Goal: Information Seeking & Learning: Learn about a topic

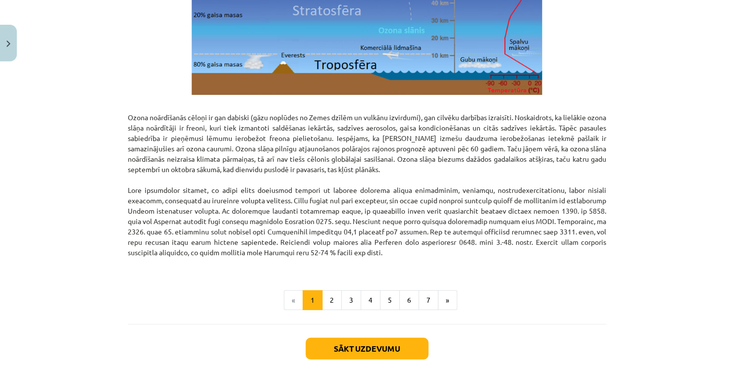
scroll to position [1197, 0]
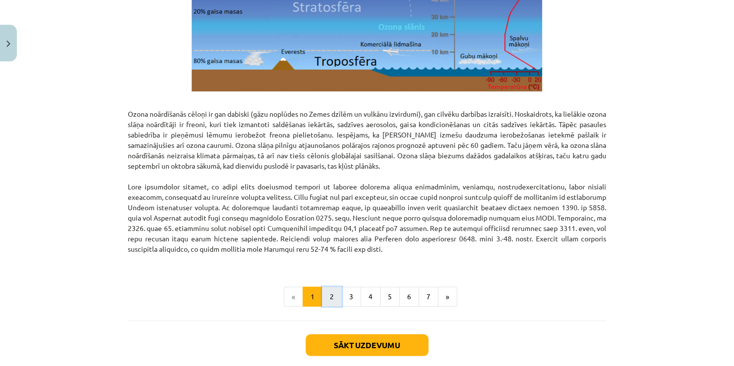
click at [330, 301] on button "2" at bounding box center [332, 297] width 20 height 20
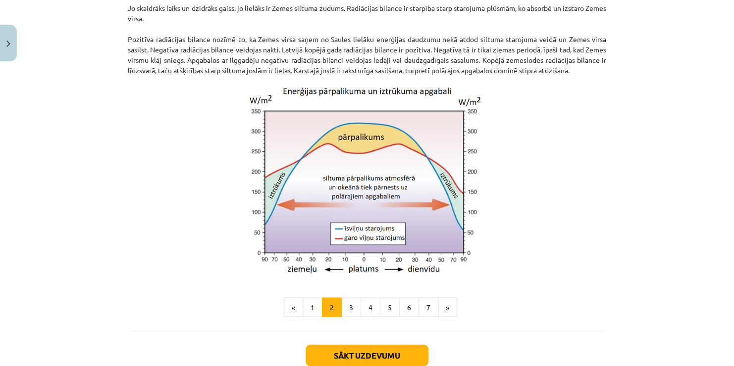
scroll to position [876, 0]
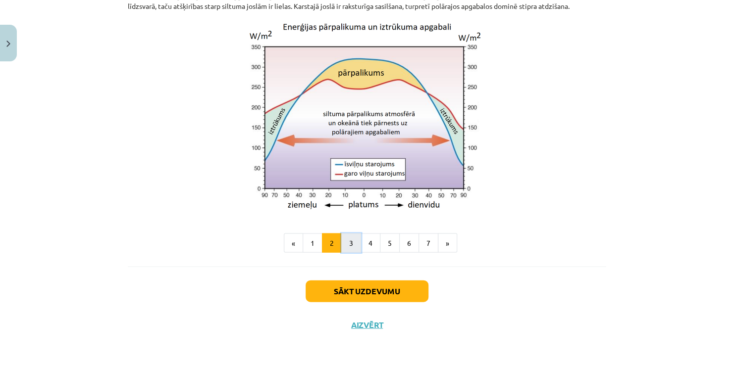
click at [345, 244] on button "3" at bounding box center [351, 243] width 20 height 20
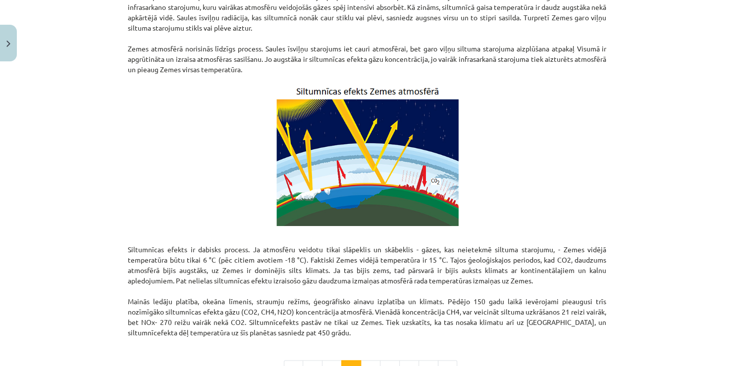
scroll to position [613, 0]
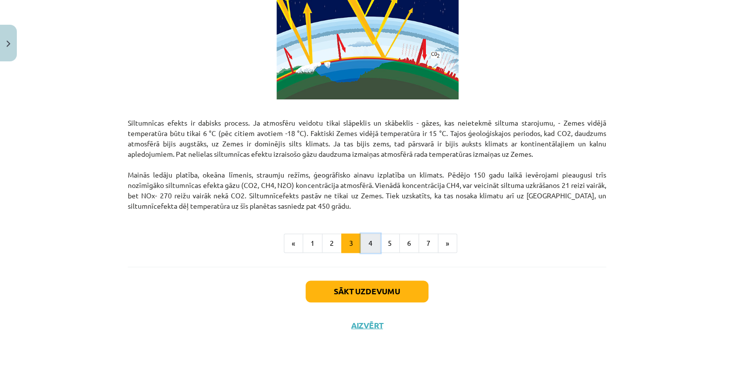
click at [370, 249] on button "4" at bounding box center [370, 244] width 20 height 20
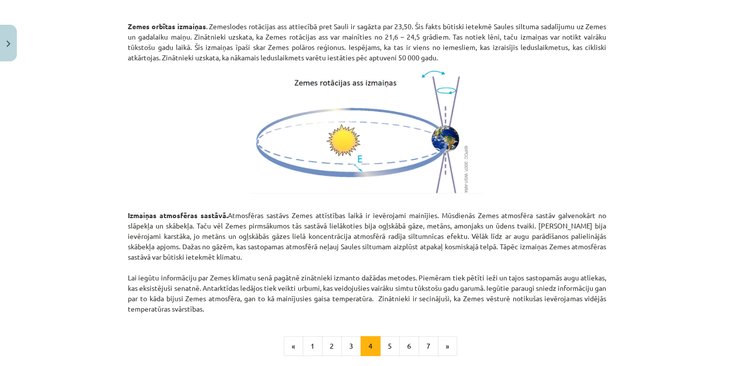
scroll to position [1041, 0]
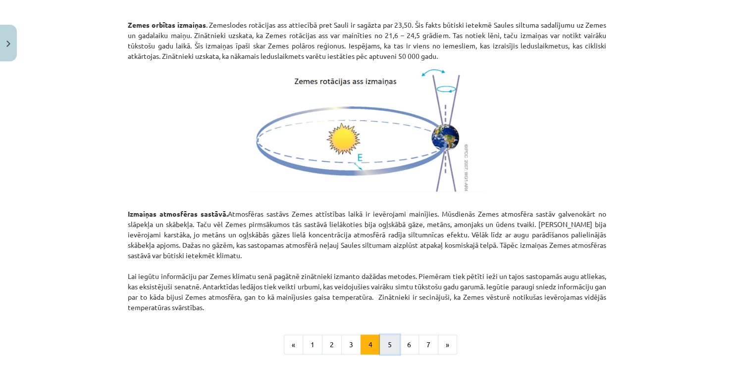
click at [380, 347] on button "5" at bounding box center [390, 345] width 20 height 20
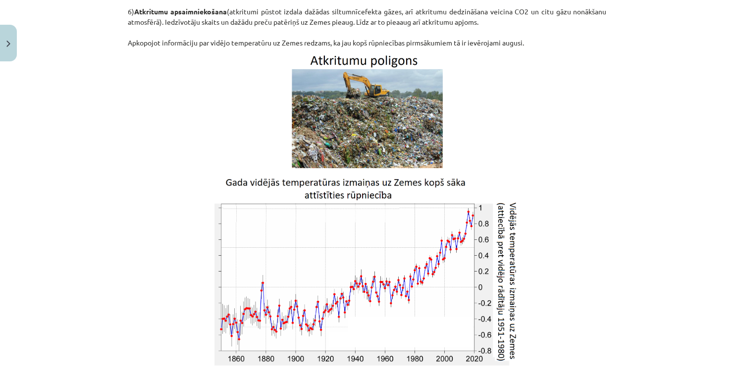
scroll to position [1520, 0]
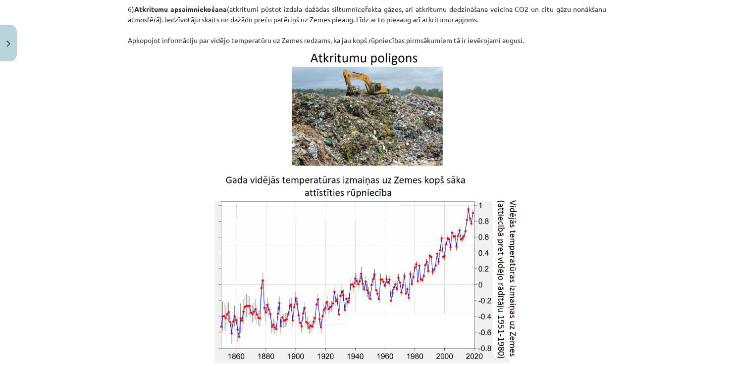
drag, startPoint x: 725, startPoint y: 277, endPoint x: 729, endPoint y: 286, distance: 9.7
click at [729, 286] on div "Mācību tēma: Ģeogrāfijas i - 11. klases 1. ieskaites mācību materiāls #3 1. tēm…" at bounding box center [367, 183] width 734 height 366
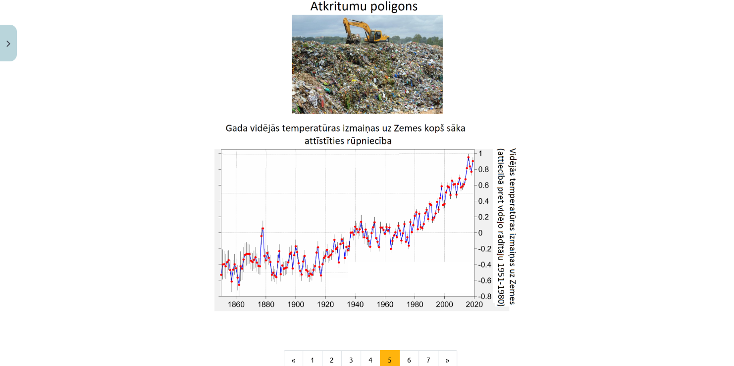
scroll to position [1577, 0]
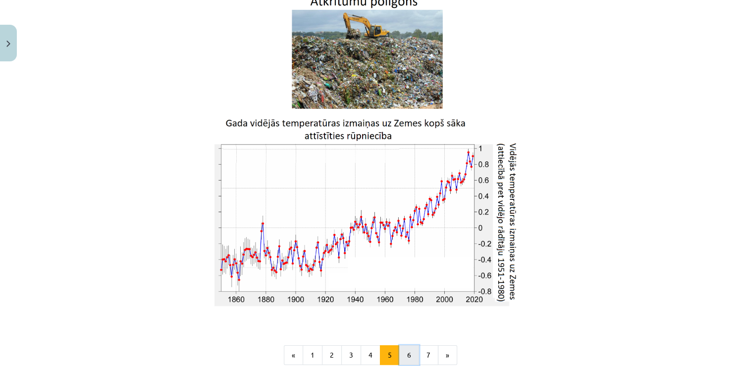
click at [400, 354] on button "6" at bounding box center [409, 355] width 20 height 20
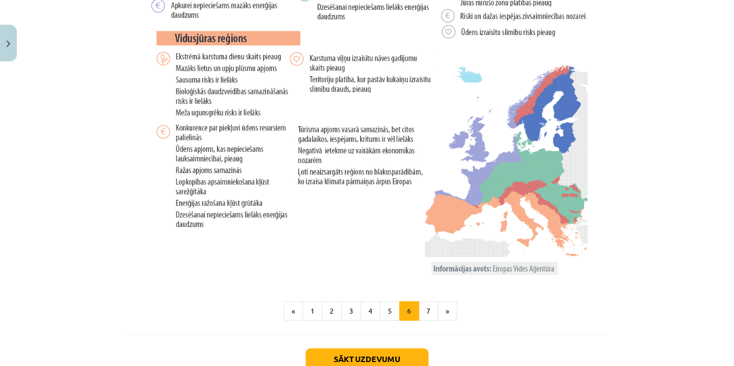
scroll to position [2016, 0]
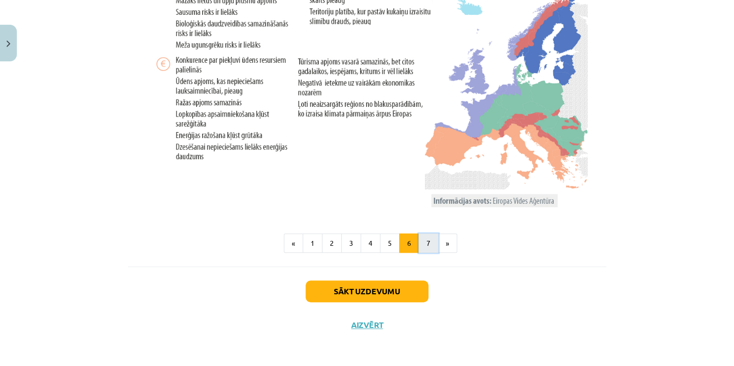
click at [424, 239] on button "7" at bounding box center [428, 244] width 20 height 20
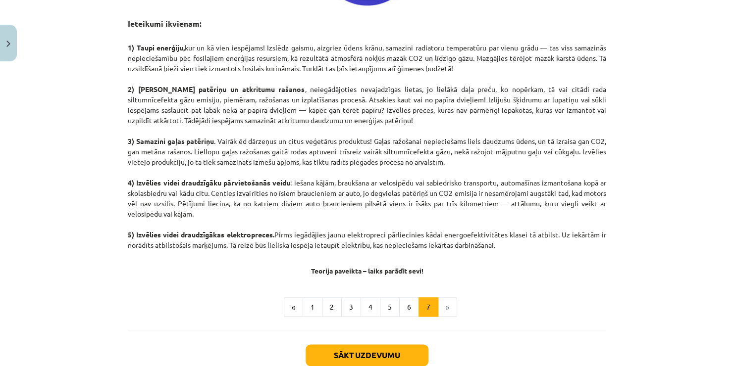
scroll to position [531, 0]
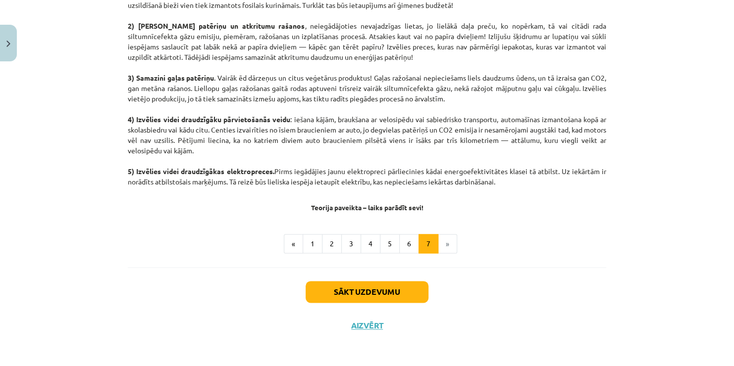
click at [440, 244] on li "»" at bounding box center [447, 244] width 19 height 20
click at [386, 291] on button "Sākt uzdevumu" at bounding box center [366, 292] width 123 height 22
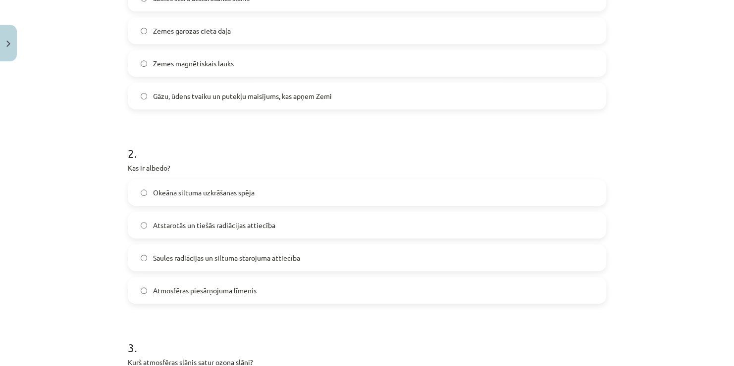
scroll to position [0, 0]
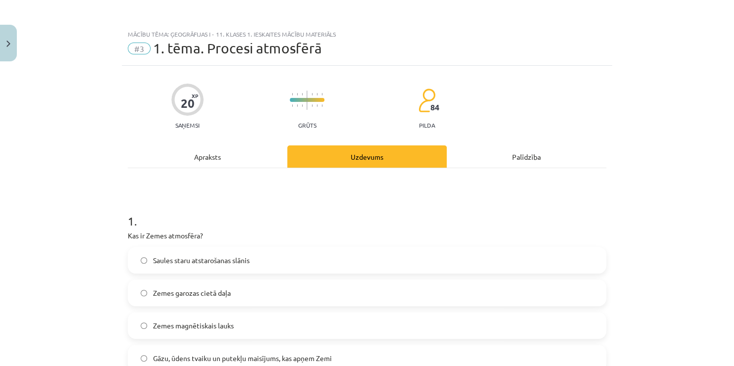
click at [191, 152] on div "Apraksts" at bounding box center [207, 157] width 159 height 22
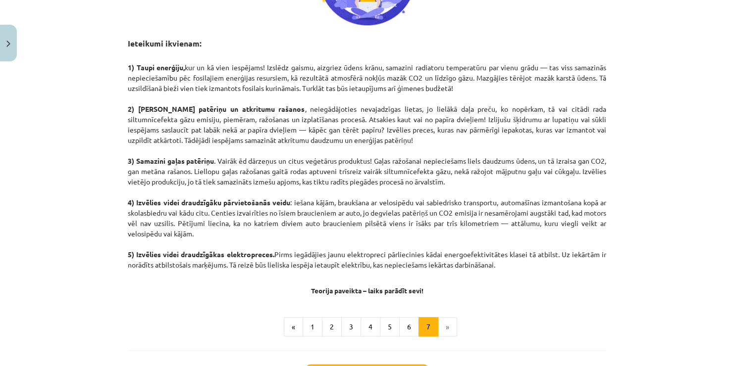
scroll to position [531, 0]
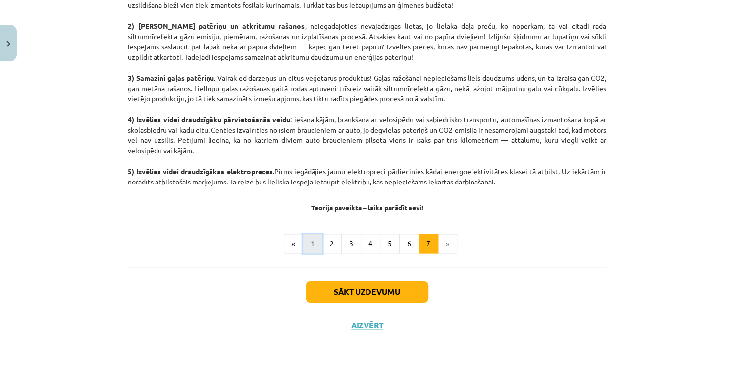
click at [303, 246] on button "1" at bounding box center [312, 244] width 20 height 20
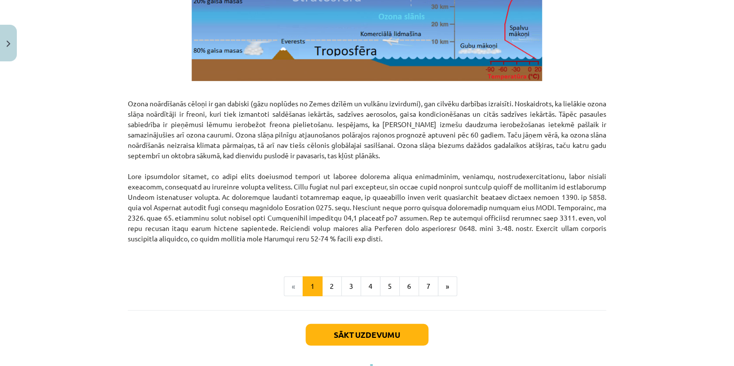
scroll to position [1219, 0]
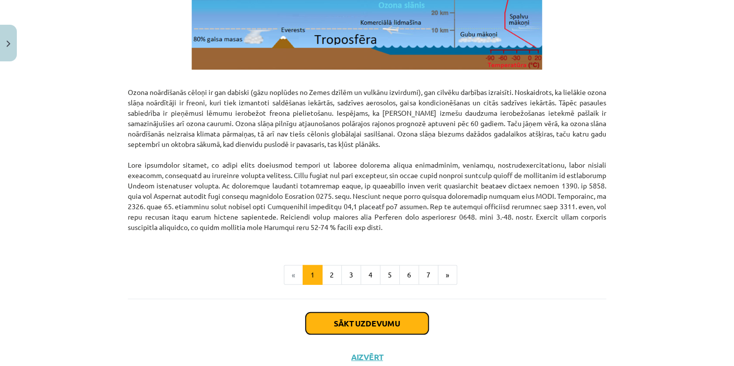
click at [384, 327] on button "Sākt uzdevumu" at bounding box center [366, 324] width 123 height 22
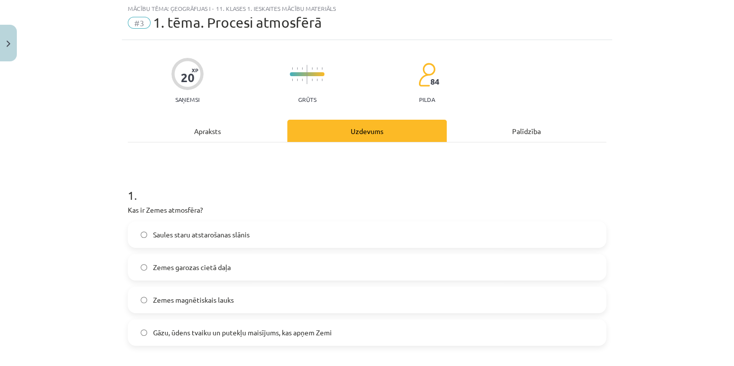
scroll to position [25, 0]
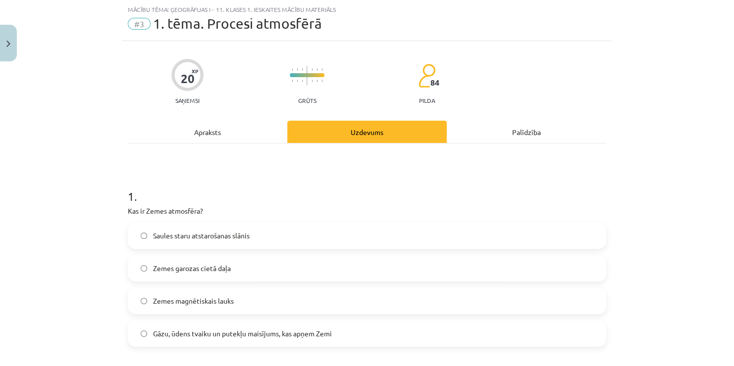
click at [384, 327] on label "Gāzu, ūdens tvaiku un putekļu maisījums, kas apņem Zemi" at bounding box center [367, 333] width 476 height 25
click at [212, 127] on div "Apraksts" at bounding box center [207, 132] width 159 height 22
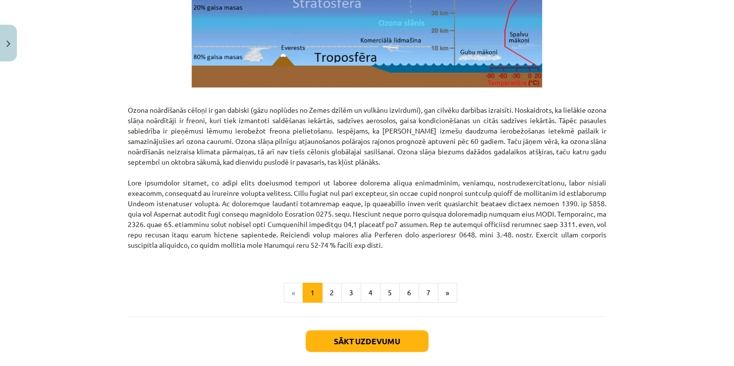
scroll to position [1251, 0]
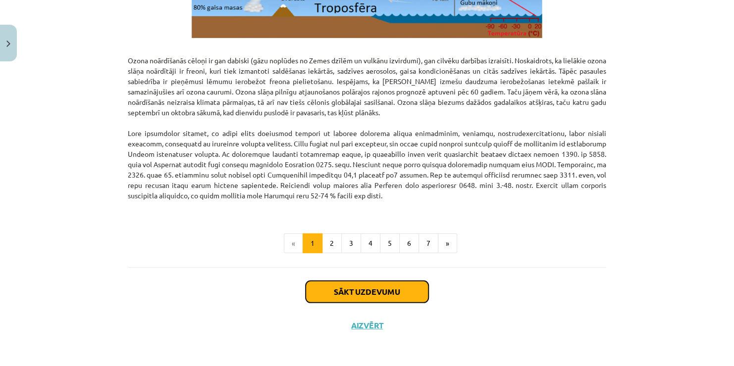
click at [393, 299] on button "Sākt uzdevumu" at bounding box center [366, 292] width 123 height 22
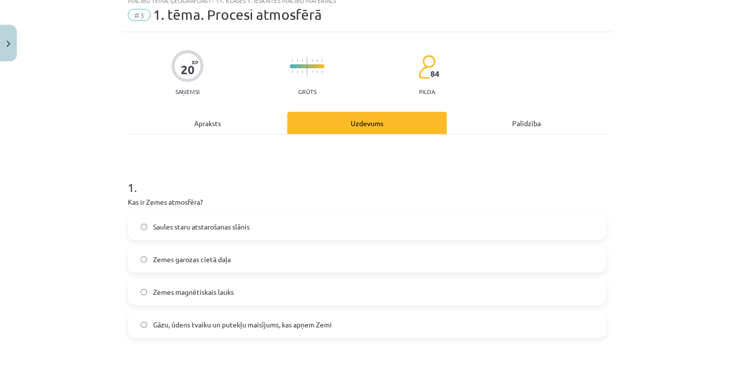
scroll to position [25, 0]
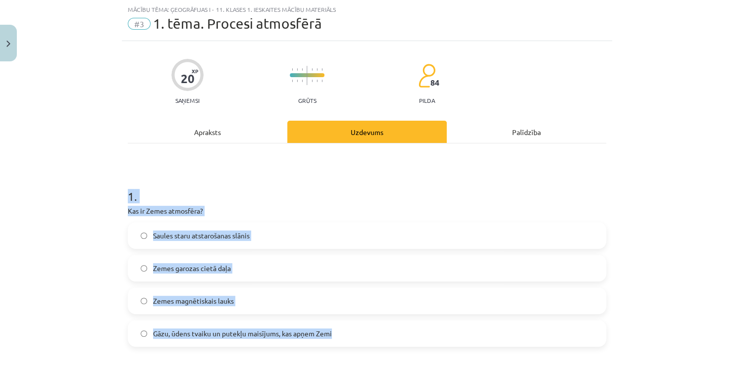
drag, startPoint x: 123, startPoint y: 196, endPoint x: 333, endPoint y: 339, distance: 253.3
click at [333, 339] on div "1 . Kas ir Zemes atmosfēra? Saules staru atstarošanas slānis Zemes garozas ciet…" at bounding box center [367, 259] width 478 height 175
copy div "1 . Kas ir Zemes atmosfēra? Saules staru atstarošanas slānis Zemes garozas ciet…"
click at [300, 210] on p "Kas ir Zemes atmosfēra?" at bounding box center [367, 211] width 478 height 10
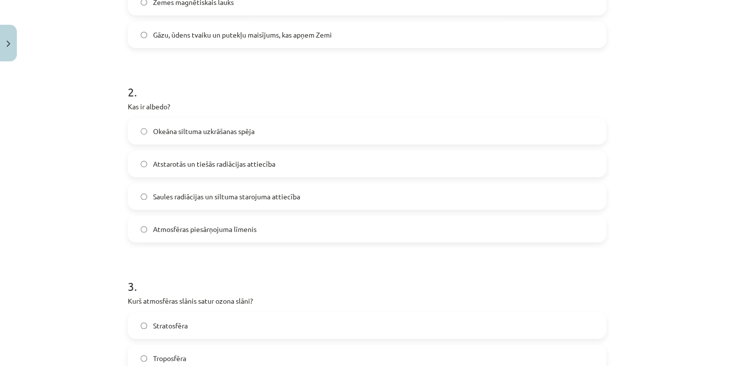
scroll to position [324, 0]
drag, startPoint x: 123, startPoint y: 93, endPoint x: 117, endPoint y: 77, distance: 17.1
click at [117, 77] on div "Mācību tēma: Ģeogrāfijas i - 11. klases 1. ieskaites mācību materiāls #3 1. tēm…" at bounding box center [367, 183] width 734 height 366
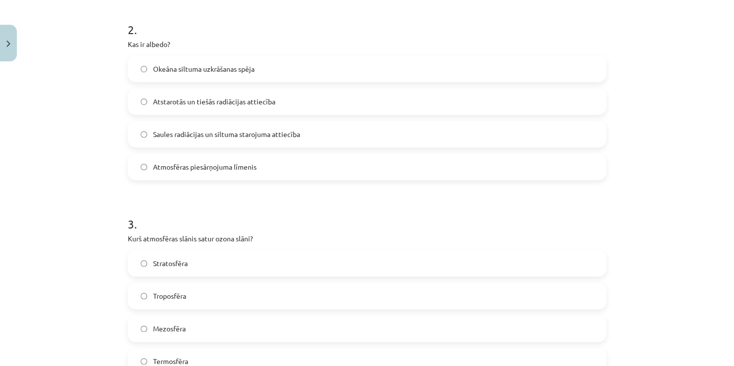
scroll to position [389, 0]
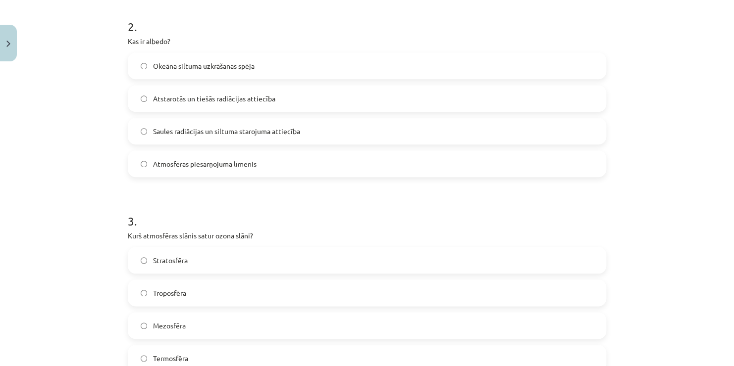
click at [245, 131] on span "Saules radiācijas un siltuma starojuma attiecība" at bounding box center [226, 131] width 147 height 10
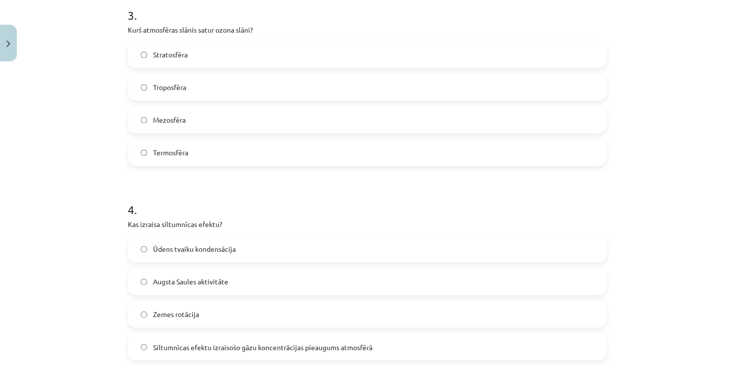
scroll to position [589, 0]
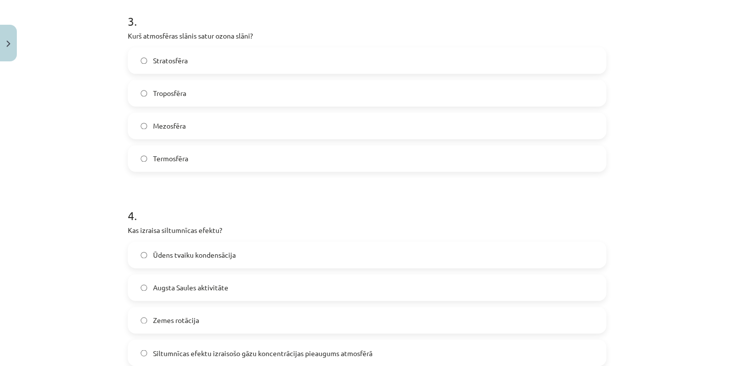
click at [344, 63] on label "Stratosfēra" at bounding box center [367, 60] width 476 height 25
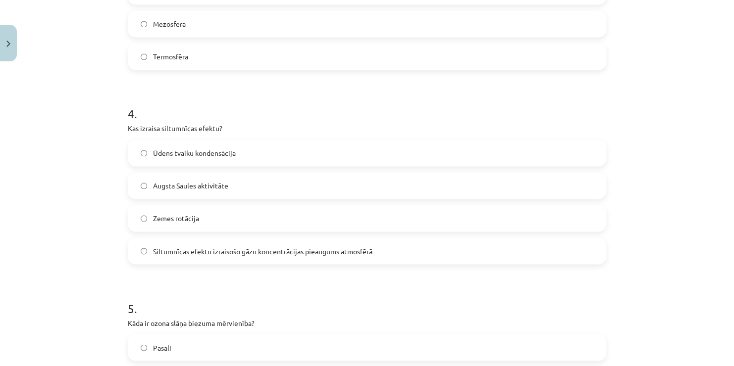
scroll to position [688, 0]
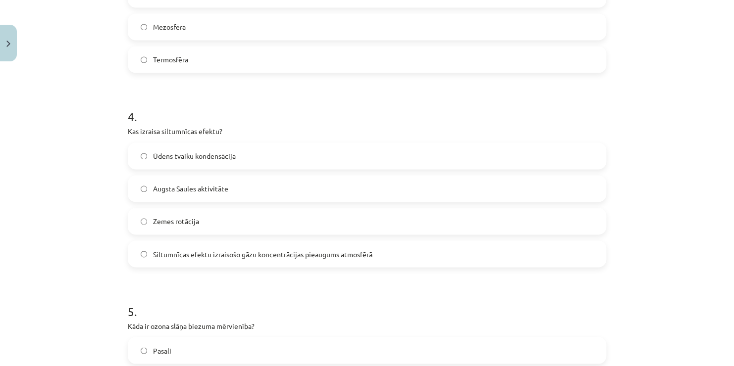
click at [205, 185] on span "Augsta Saules aktivitāte" at bounding box center [190, 189] width 75 height 10
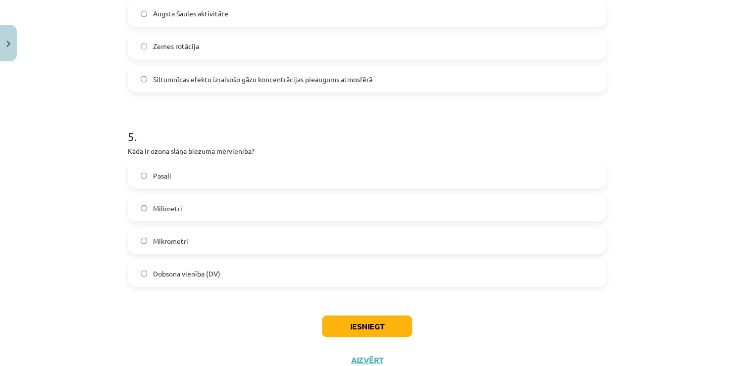
scroll to position [865, 0]
click at [196, 275] on span "Dobsona vienība (DV)" at bounding box center [186, 272] width 67 height 10
click at [355, 331] on button "Iesniegt" at bounding box center [367, 325] width 90 height 22
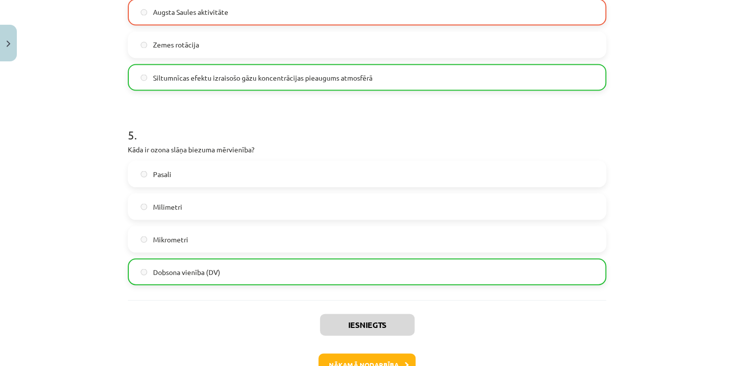
scroll to position [929, 0]
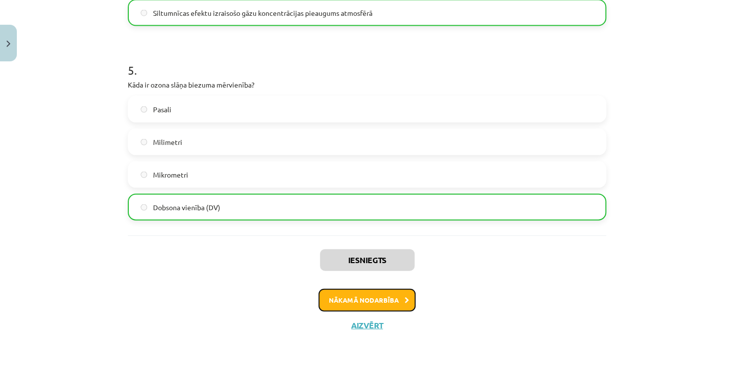
click at [366, 298] on button "Nākamā nodarbība" at bounding box center [366, 300] width 97 height 23
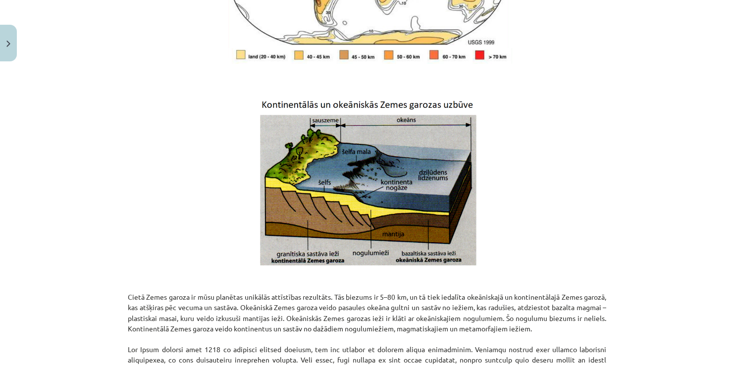
scroll to position [609, 0]
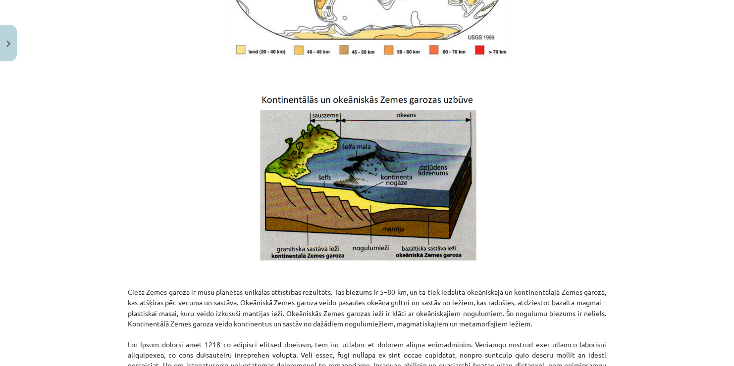
drag, startPoint x: 725, startPoint y: 165, endPoint x: 729, endPoint y: 192, distance: 27.5
click at [729, 192] on div "Mācību tēma: Ģeogrāfijas i - 11. klases 1. ieskaites mācību materiāls #4 2. tēm…" at bounding box center [367, 183] width 734 height 366
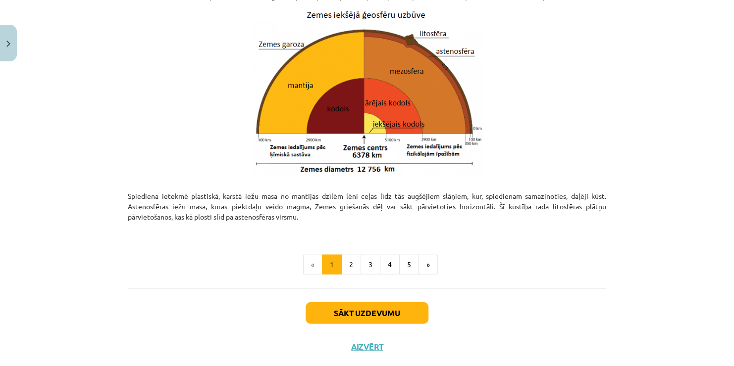
scroll to position [1040, 0]
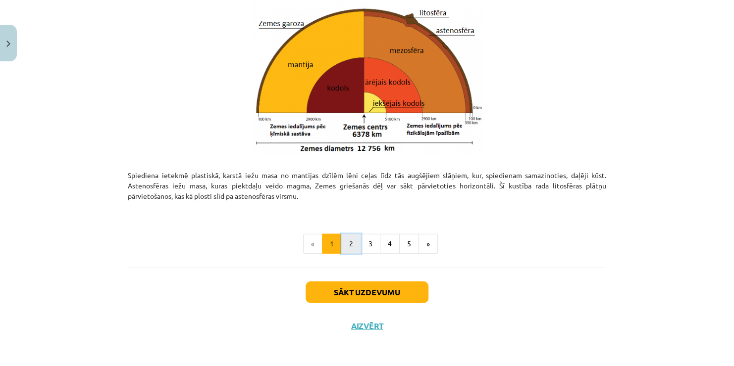
click at [345, 247] on button "2" at bounding box center [351, 244] width 20 height 20
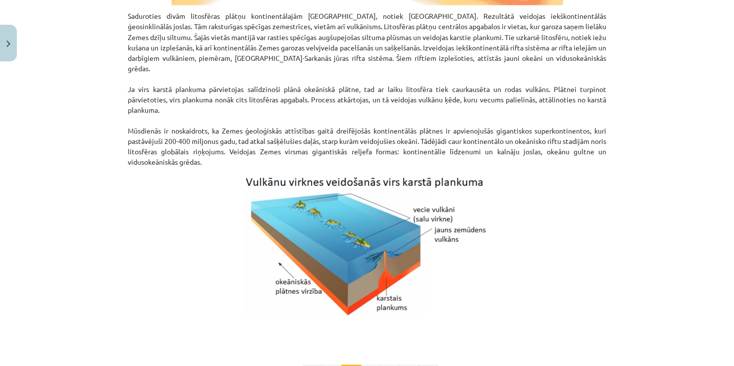
scroll to position [1016, 0]
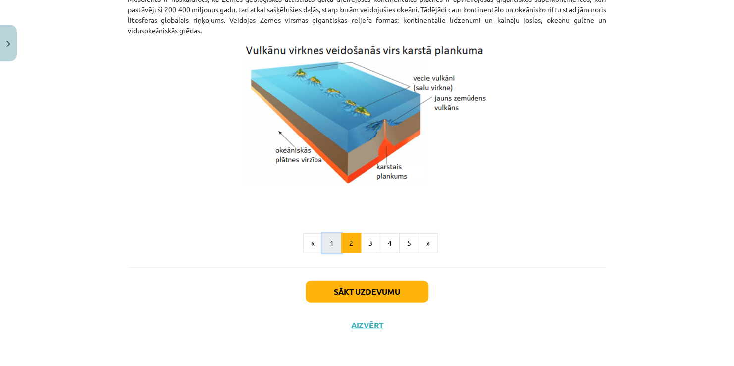
click at [323, 242] on button "1" at bounding box center [332, 244] width 20 height 20
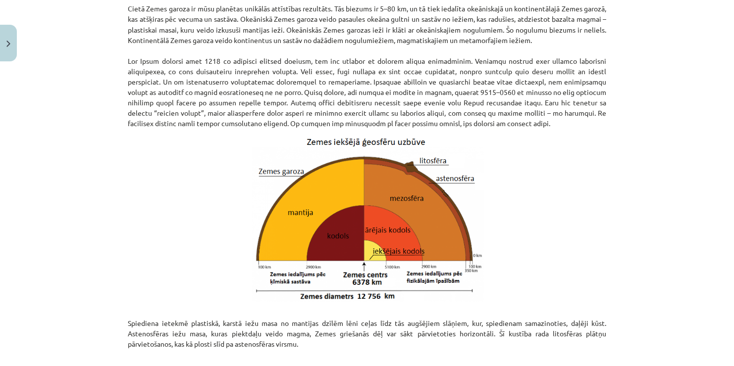
scroll to position [1040, 0]
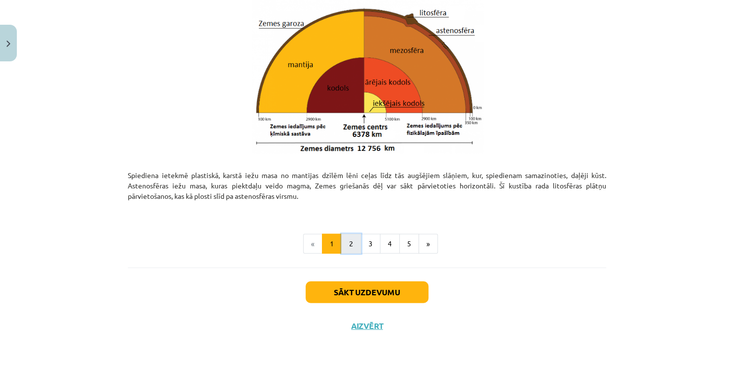
click at [345, 244] on button "2" at bounding box center [351, 244] width 20 height 20
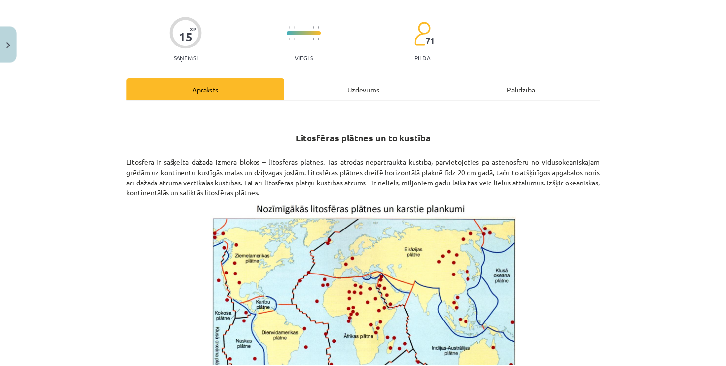
scroll to position [0, 0]
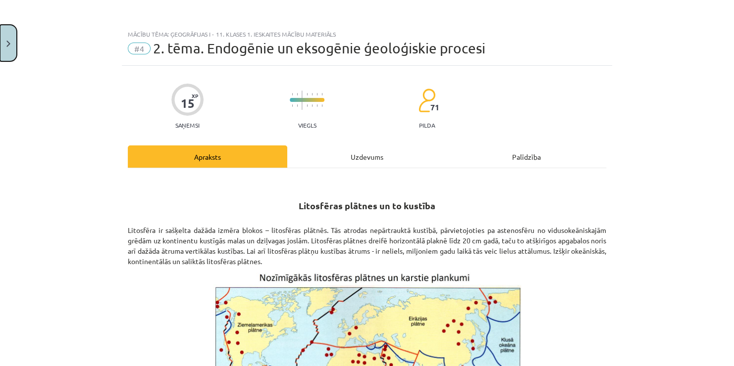
click at [5, 46] on button "Close" at bounding box center [8, 43] width 17 height 37
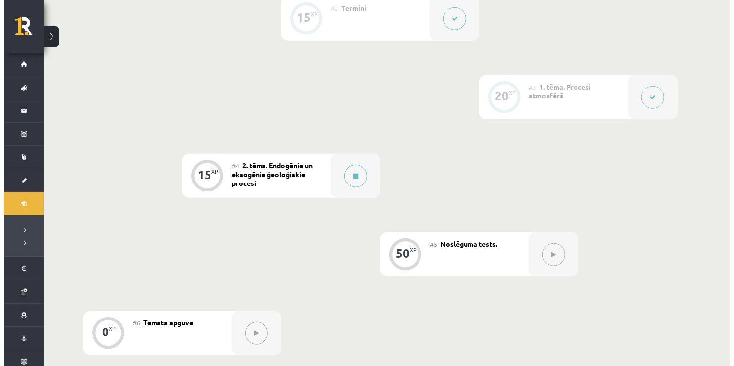
scroll to position [323, 0]
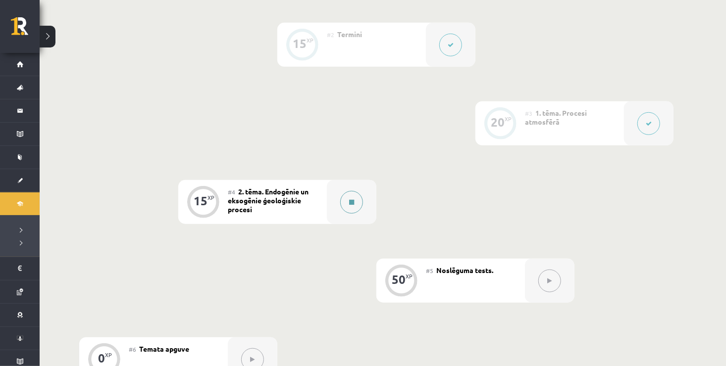
click at [357, 206] on button at bounding box center [351, 202] width 23 height 23
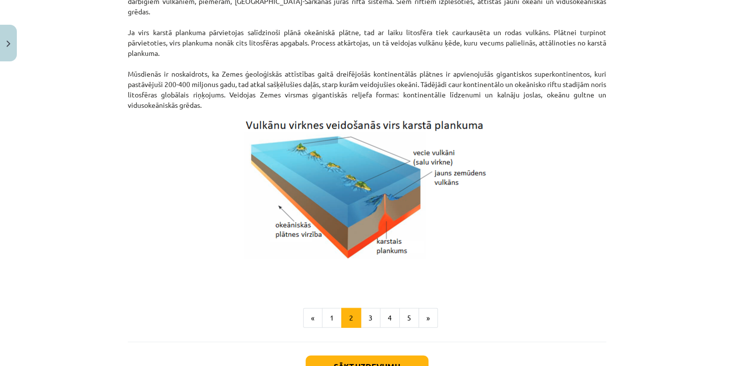
scroll to position [943, 0]
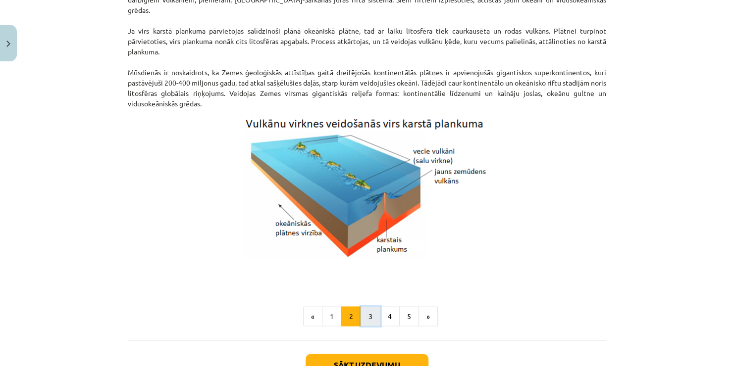
click at [366, 316] on button "3" at bounding box center [370, 317] width 20 height 20
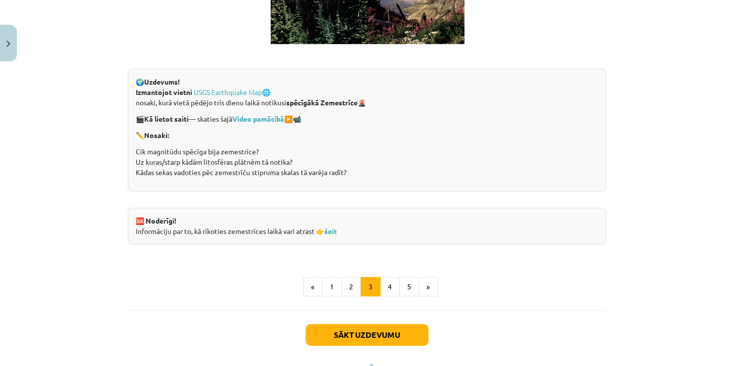
scroll to position [1926, 0]
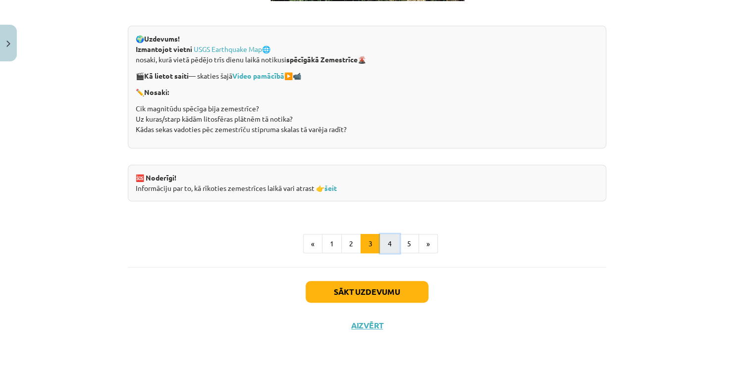
click at [384, 247] on button "4" at bounding box center [390, 244] width 20 height 20
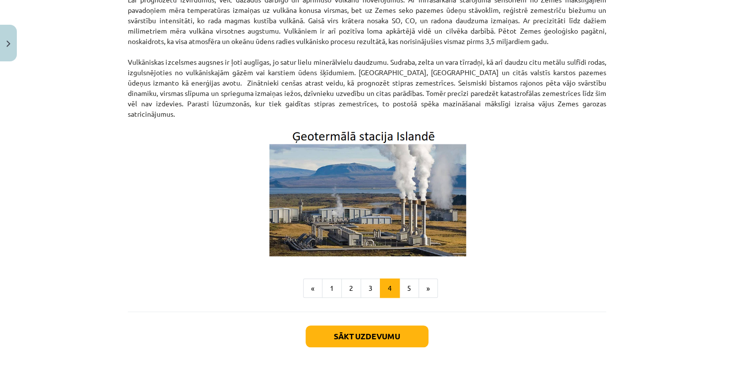
scroll to position [328, 0]
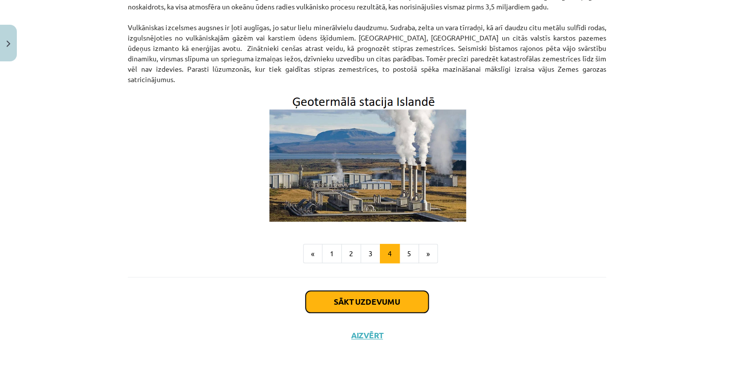
click at [397, 291] on button "Sākt uzdevumu" at bounding box center [366, 302] width 123 height 22
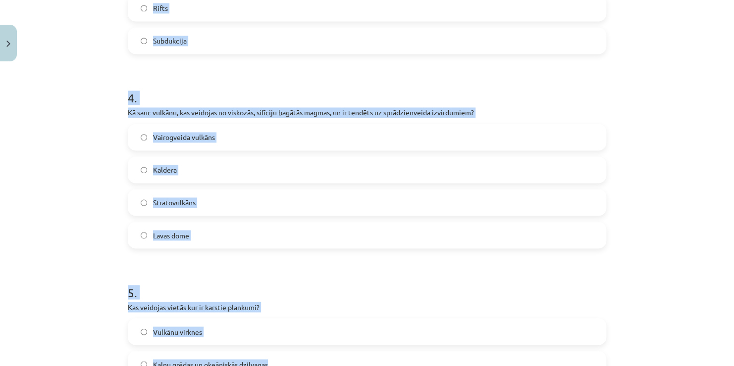
scroll to position [898, 0]
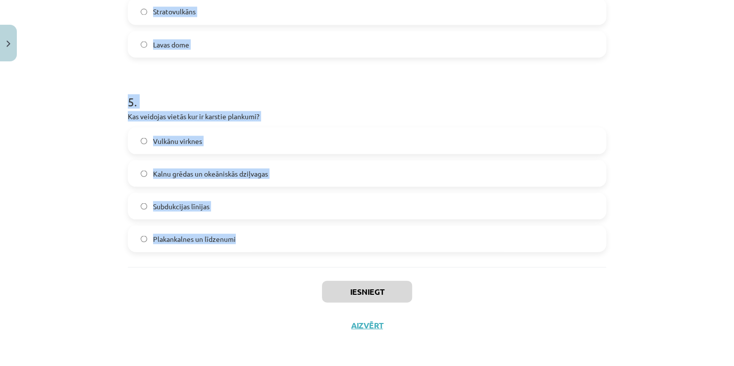
drag, startPoint x: 123, startPoint y: 196, endPoint x: 254, endPoint y: 253, distance: 142.9
copy form "1 . Kas veido Zemes magnētisko lauku? Okeāniskās garozas veidošanās Zemes garoz…"
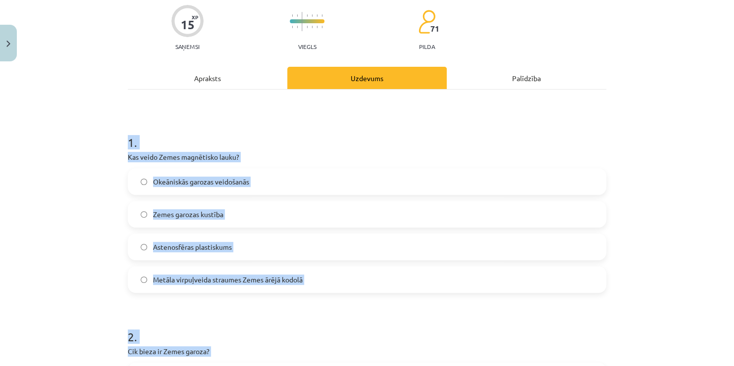
scroll to position [146, 0]
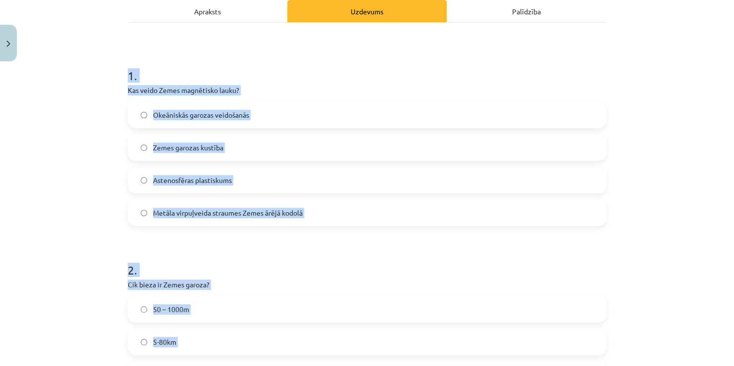
click at [408, 208] on label "Metāla virpuļveida straumes Zemes ārējā kodolā" at bounding box center [367, 212] width 476 height 25
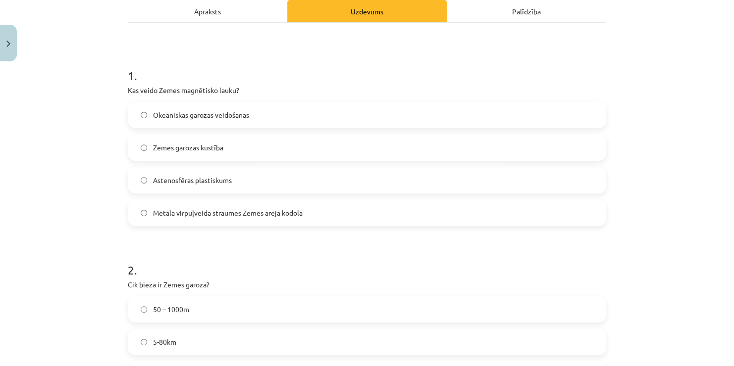
click at [271, 348] on label "5-80km" at bounding box center [367, 342] width 476 height 25
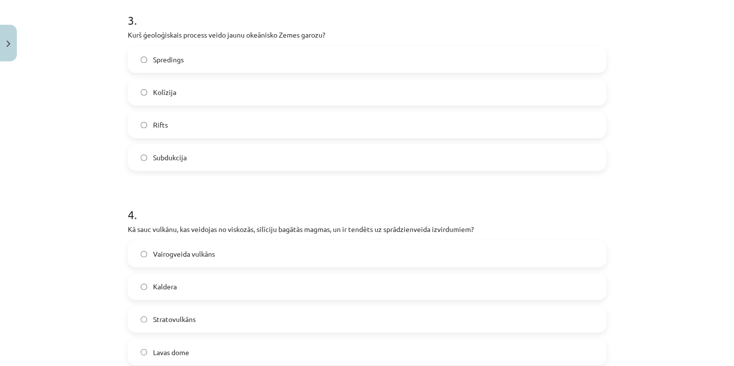
scroll to position [593, 0]
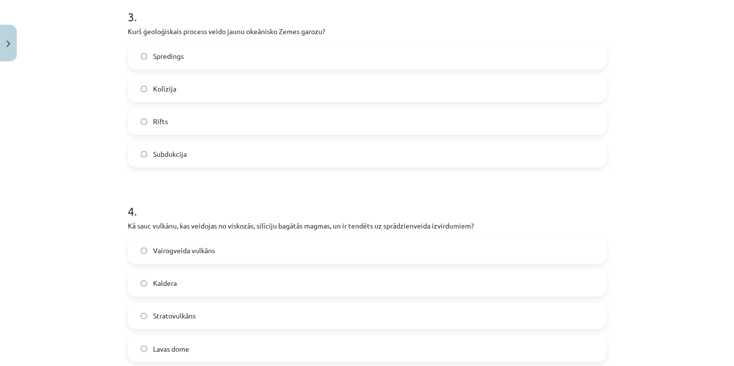
click at [234, 61] on label "Spredings" at bounding box center [367, 56] width 476 height 25
click at [163, 319] on span "Stratovulkāns" at bounding box center [174, 316] width 43 height 10
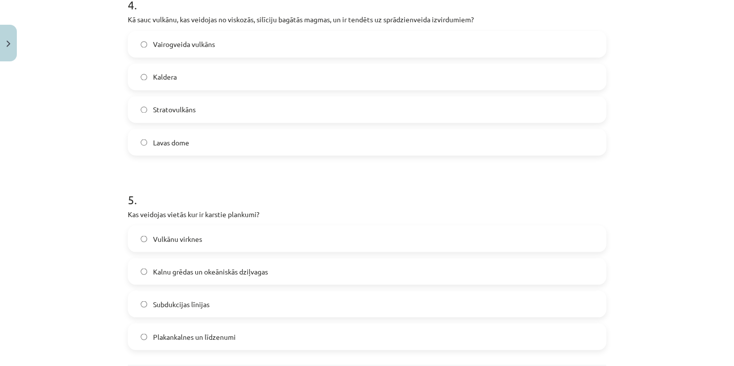
scroll to position [822, 0]
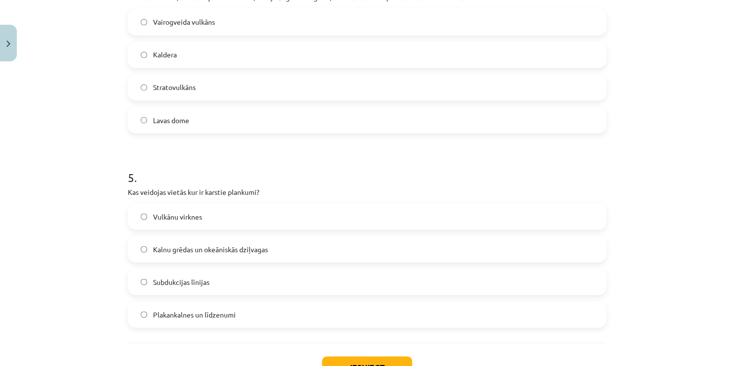
click at [210, 216] on label "Vulkānu virknes" at bounding box center [367, 216] width 476 height 25
click at [365, 360] on button "Iesniegt" at bounding box center [367, 367] width 90 height 22
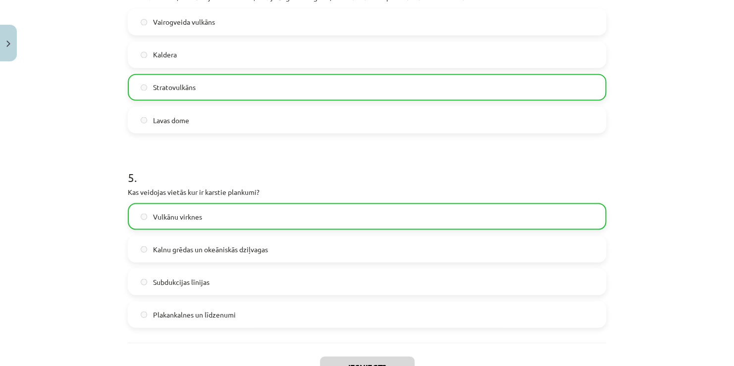
scroll to position [929, 0]
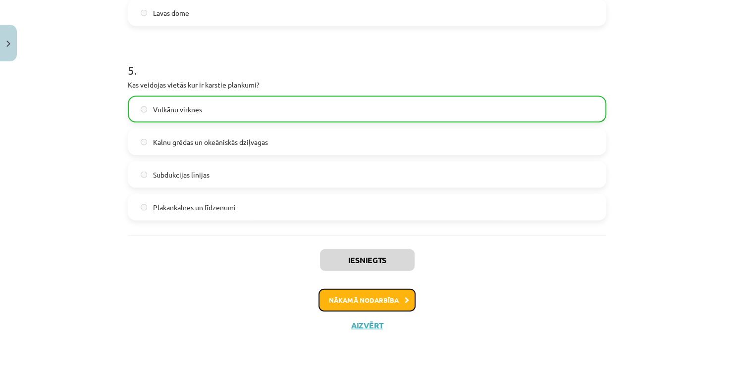
click at [370, 293] on button "Nākamā nodarbība" at bounding box center [366, 300] width 97 height 23
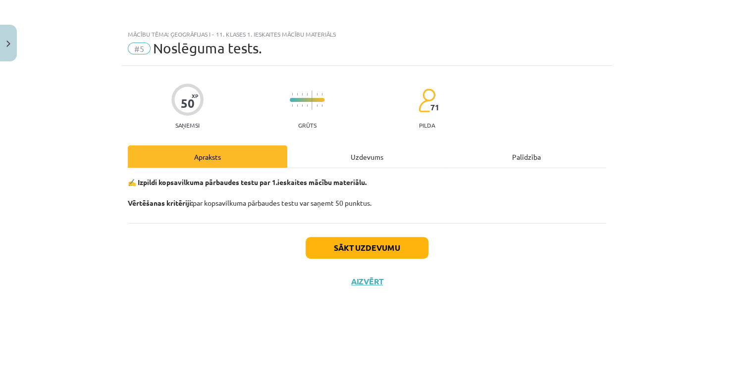
scroll to position [0, 0]
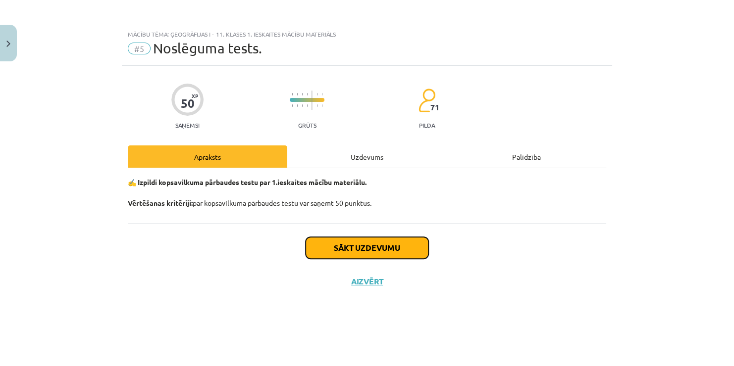
click at [371, 249] on button "Sākt uzdevumu" at bounding box center [366, 248] width 123 height 22
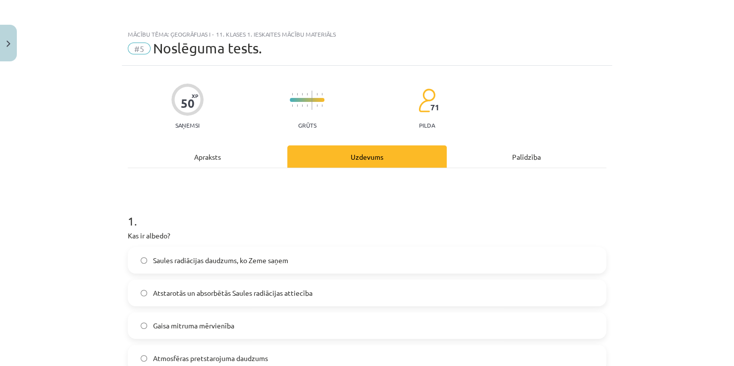
click at [199, 295] on span "Atstarotās un absorbētās Saules radiācijas attiecība" at bounding box center [232, 293] width 159 height 10
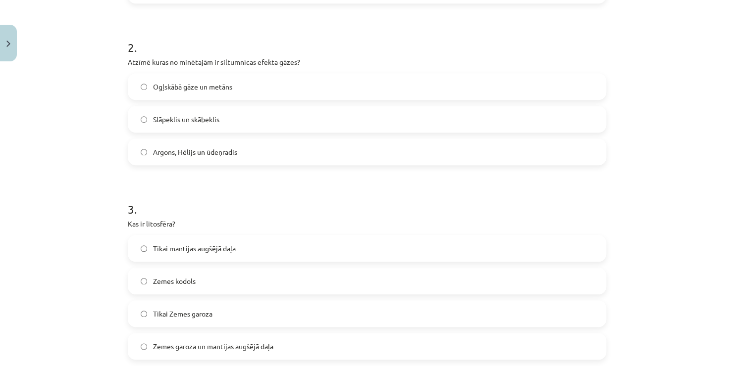
scroll to position [374, 0]
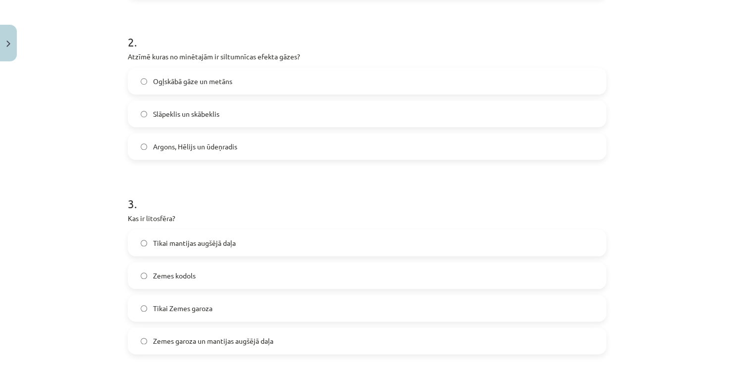
click at [398, 77] on label "Ogļskābā gāze un metāns" at bounding box center [367, 81] width 476 height 25
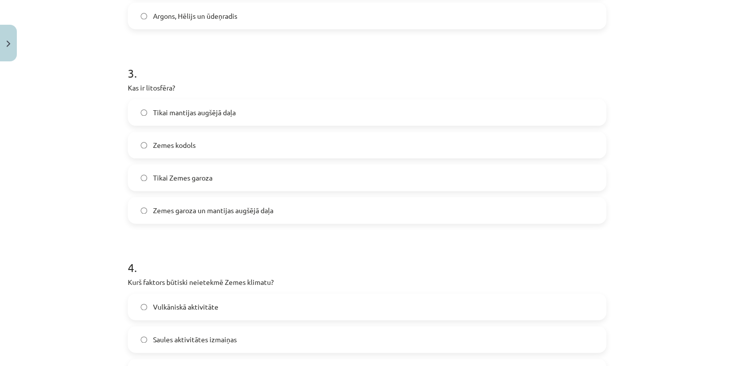
scroll to position [504, 0]
click at [576, 200] on label "Zemes garoza un mantijas augšējā daļa" at bounding box center [367, 210] width 476 height 25
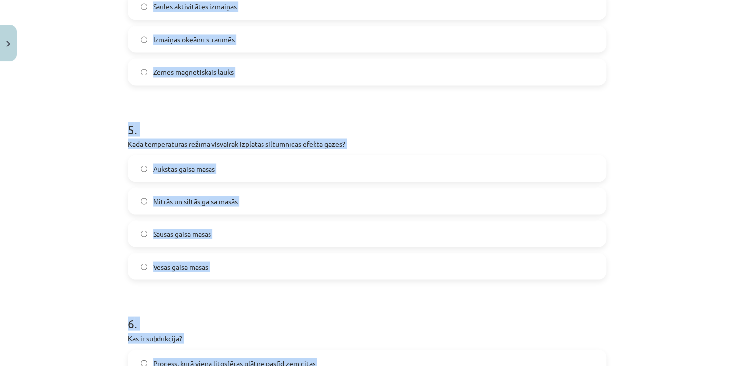
scroll to position [876, 0]
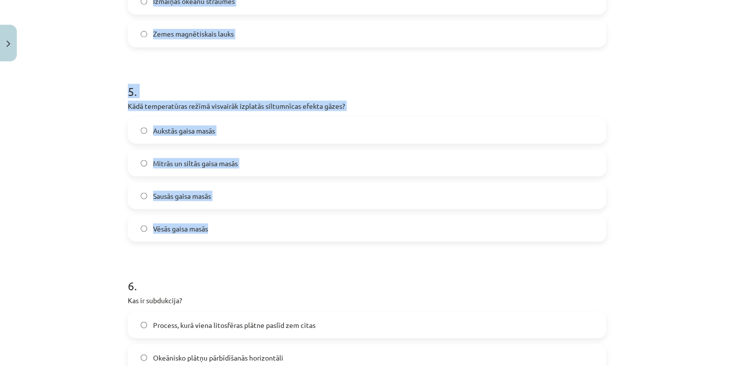
drag, startPoint x: 126, startPoint y: 5, endPoint x: 257, endPoint y: 231, distance: 260.6
click at [257, 231] on form "1 . Kas ir albedo? Saules radiācijas daudzums, ko Zeme saņem Atstarotās un abso…" at bounding box center [367, 275] width 478 height 1909
copy form "4 . Kurš faktors būtiski neietekmē Zemes klimatu? Vulkāniskā aktivitāte Saules …"
click at [275, 162] on label "Mitrās un siltās gaisa masās" at bounding box center [367, 162] width 476 height 25
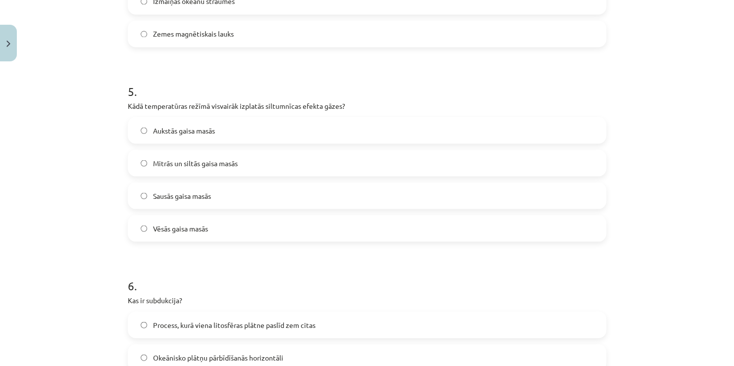
click at [286, 34] on label "Zemes magnētiskais lauks" at bounding box center [367, 33] width 476 height 25
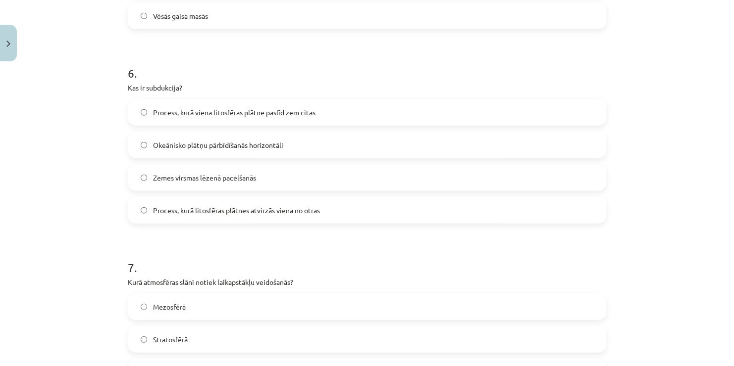
scroll to position [1080, 0]
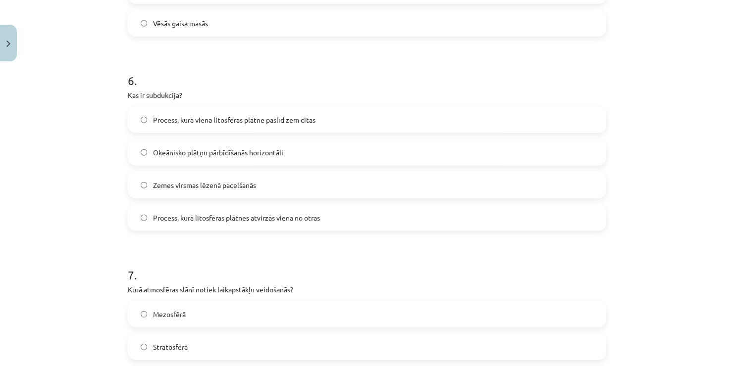
click at [456, 122] on label "Process, kurā viena litosfēras plātne paslīd zem citas" at bounding box center [367, 119] width 476 height 25
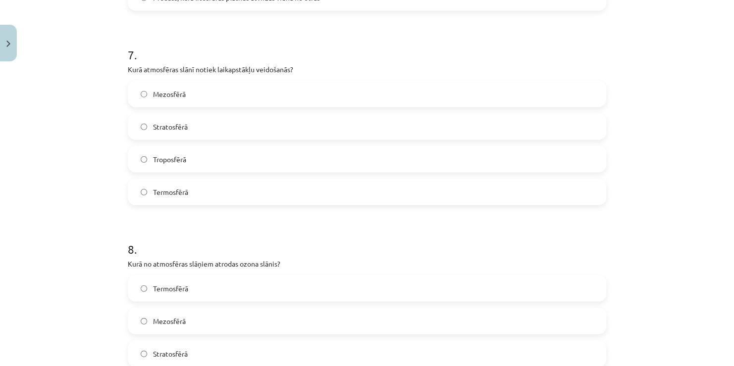
scroll to position [1306, 0]
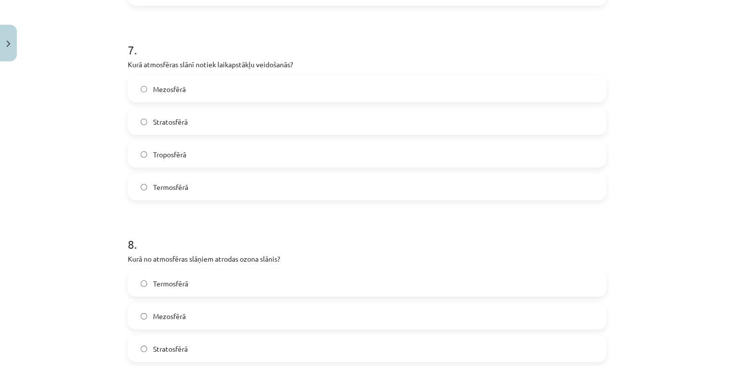
click at [217, 152] on label "Troposfērā" at bounding box center [367, 154] width 476 height 25
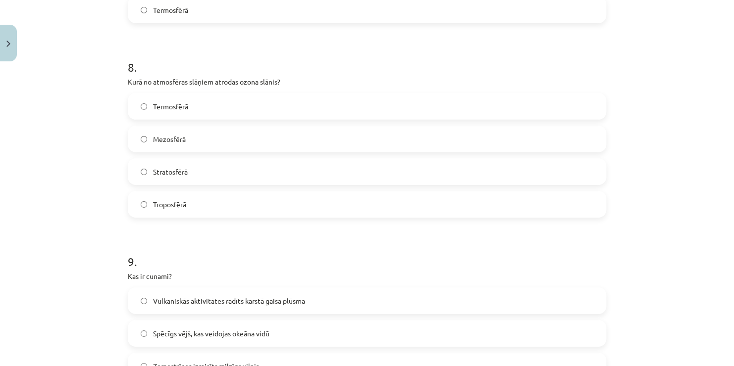
scroll to position [1475, 0]
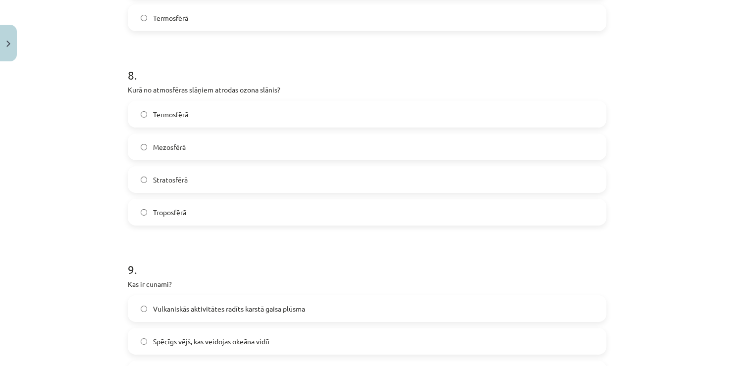
click at [189, 186] on label "Stratosfērā" at bounding box center [367, 179] width 476 height 25
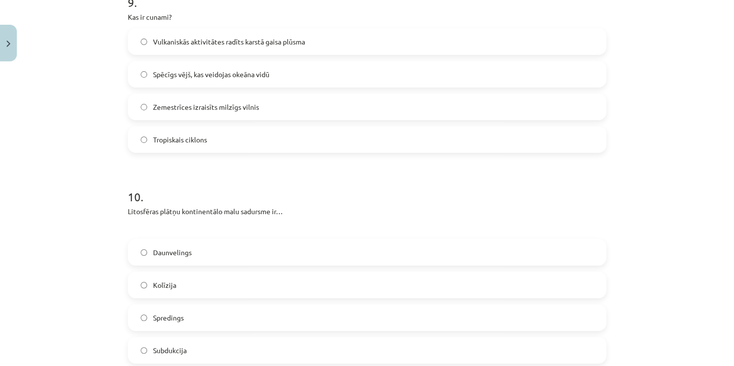
scroll to position [1854, 0]
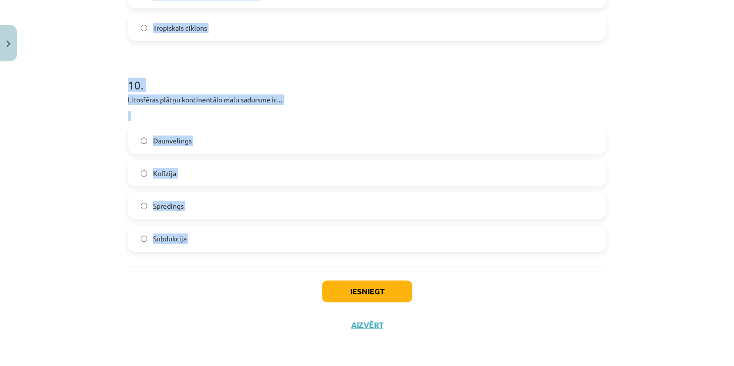
drag, startPoint x: 121, startPoint y: 57, endPoint x: 241, endPoint y: 270, distance: 244.2
click at [307, 85] on h1 "10 ." at bounding box center [367, 76] width 478 height 31
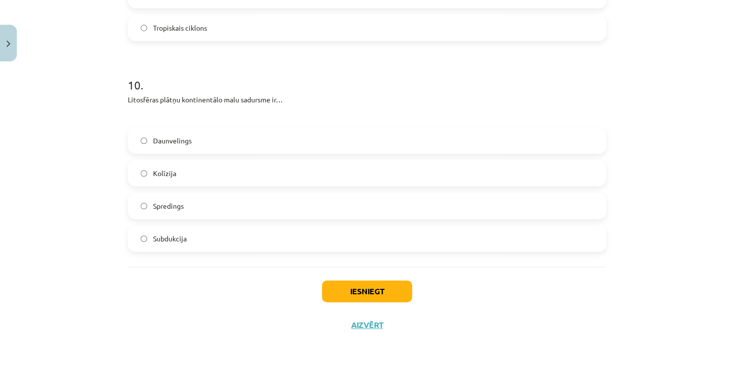
click at [206, 168] on label "Kolīzija" at bounding box center [367, 173] width 476 height 25
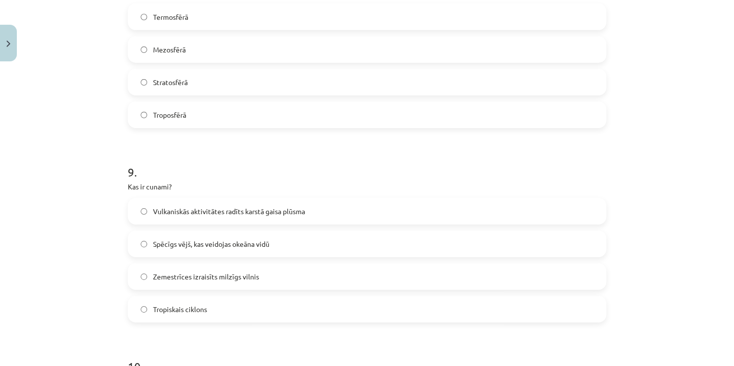
scroll to position [1618, 0]
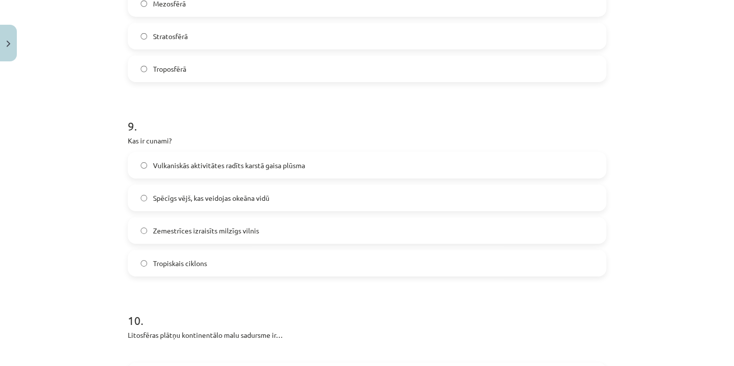
click at [239, 229] on span "Zemestrīces izraisīts milzīgs vilnis" at bounding box center [206, 231] width 106 height 10
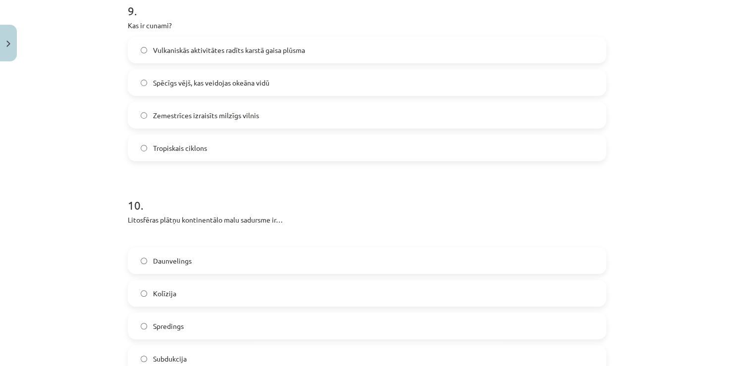
scroll to position [1854, 0]
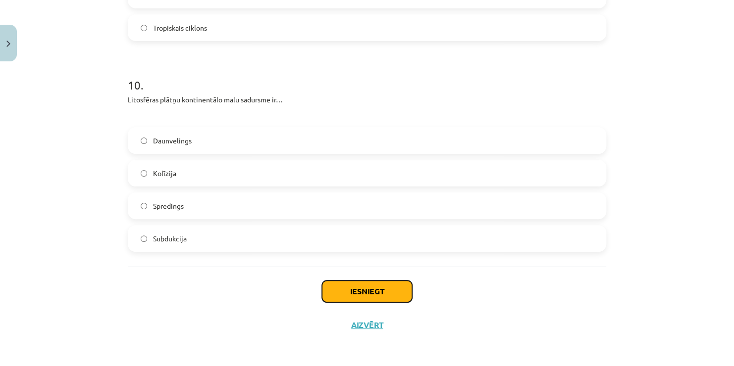
click at [397, 296] on button "Iesniegt" at bounding box center [367, 292] width 90 height 22
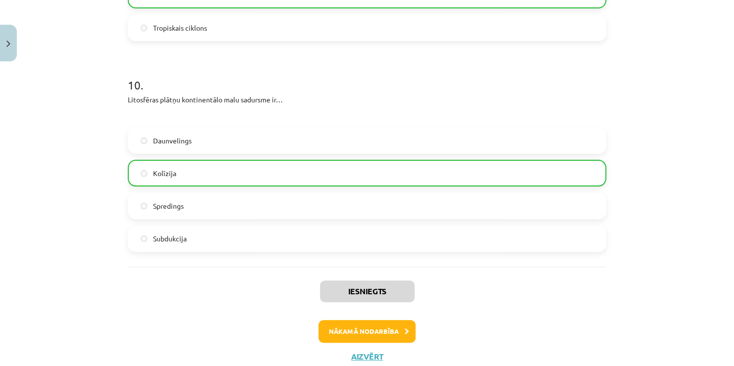
scroll to position [1885, 0]
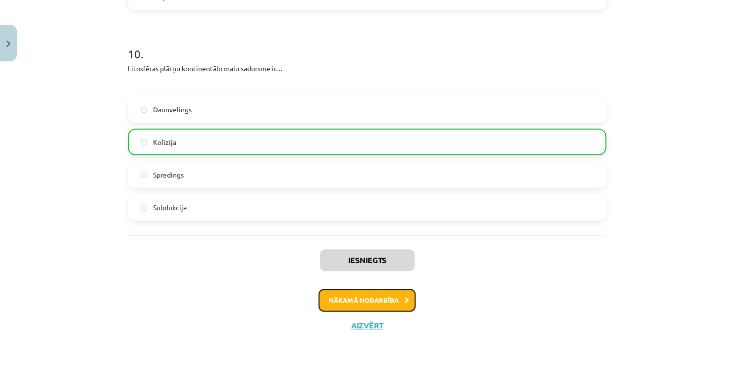
click at [348, 299] on button "Nākamā nodarbība" at bounding box center [366, 300] width 97 height 23
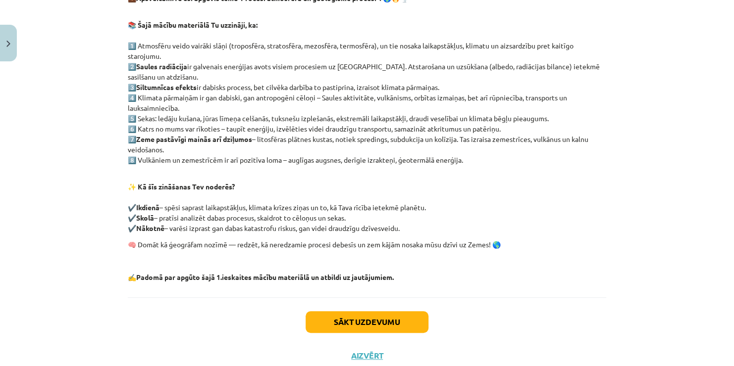
scroll to position [183, 0]
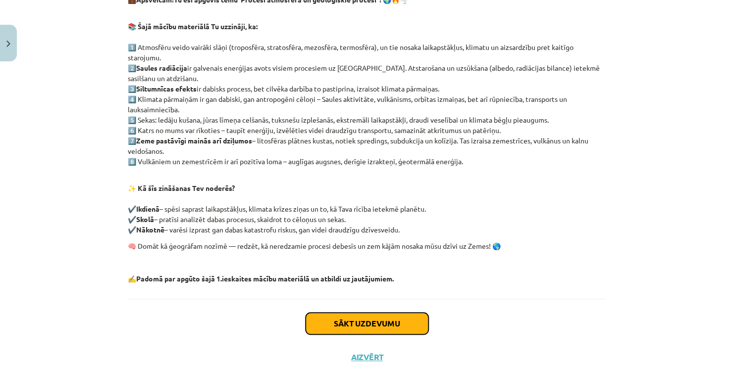
click at [355, 321] on button "Sākt uzdevumu" at bounding box center [366, 324] width 123 height 22
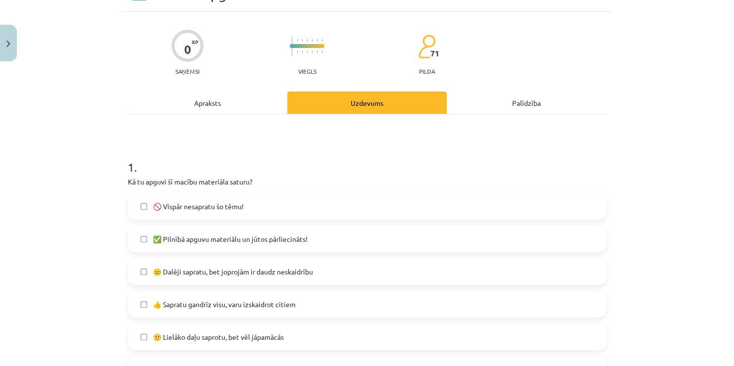
scroll to position [25, 0]
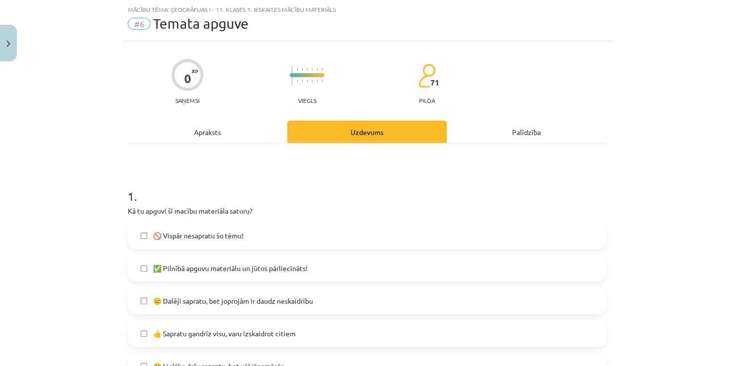
click at [252, 269] on span "✅ Pilnībā apguvu materiālu un jūtos pārliecināts!" at bounding box center [230, 268] width 154 height 10
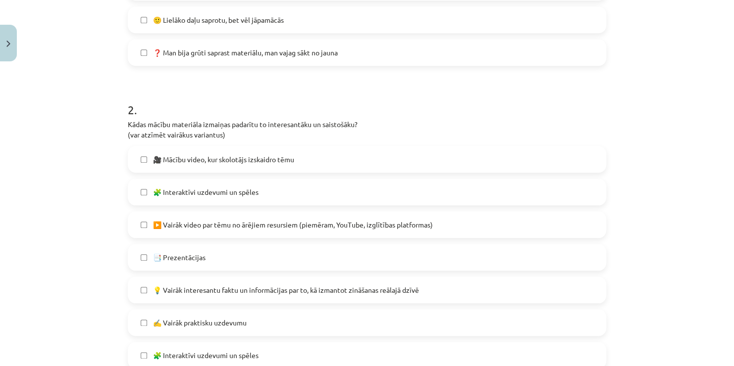
scroll to position [372, 0]
click at [178, 153] on span "🎥 Mācību video, kur skolotājs izskaidro tēmu" at bounding box center [223, 158] width 141 height 10
click at [212, 225] on span "▶️ Vairāk video par tēmu no ārējiem resursiem (piemēram, YouTube, izglītības pl…" at bounding box center [293, 224] width 280 height 10
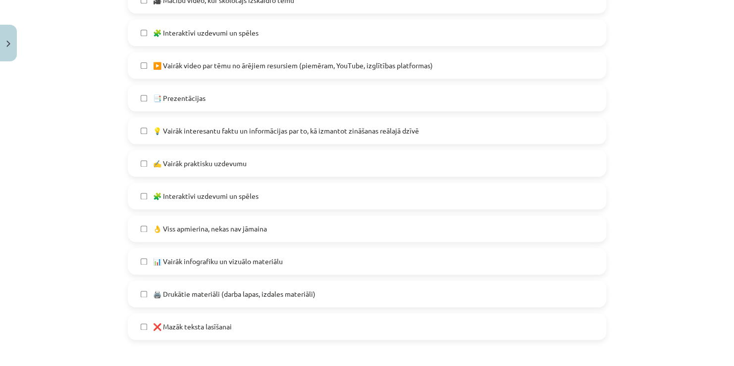
scroll to position [528, 0]
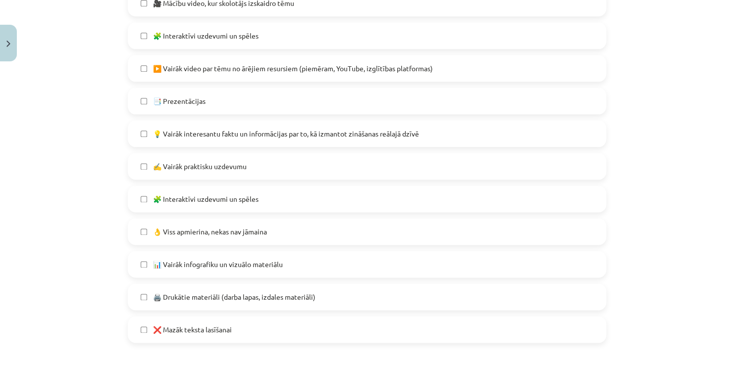
click at [256, 167] on label "✍️ Vairāk praktisku uzdevumu" at bounding box center [367, 166] width 476 height 25
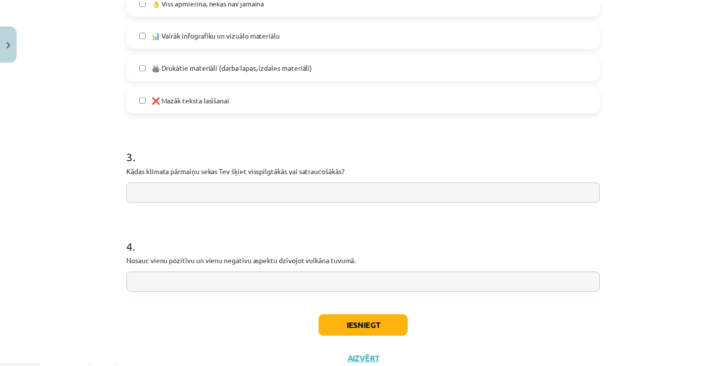
scroll to position [793, 0]
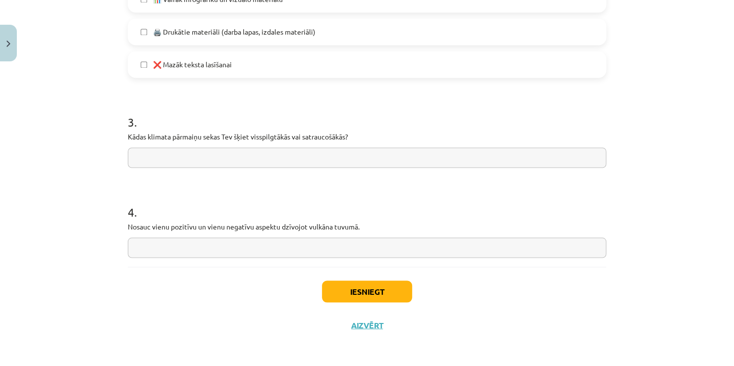
click at [215, 67] on span "❌ Mazāk teksta lasīšanai" at bounding box center [192, 64] width 79 height 10
click at [357, 295] on button "Iesniegt" at bounding box center [367, 292] width 90 height 22
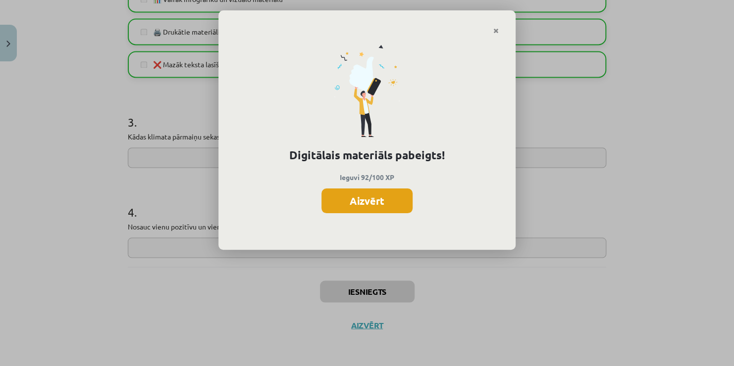
click at [370, 202] on button "Aizvērt" at bounding box center [366, 201] width 91 height 25
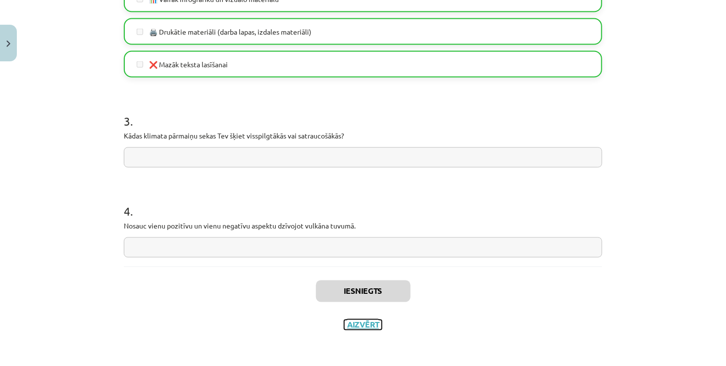
click at [357, 325] on button "Aizvērt" at bounding box center [363, 325] width 38 height 10
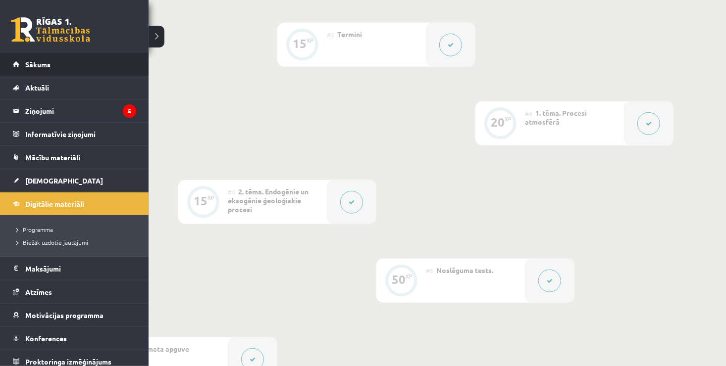
click at [22, 60] on link "Sākums" at bounding box center [74, 64] width 123 height 23
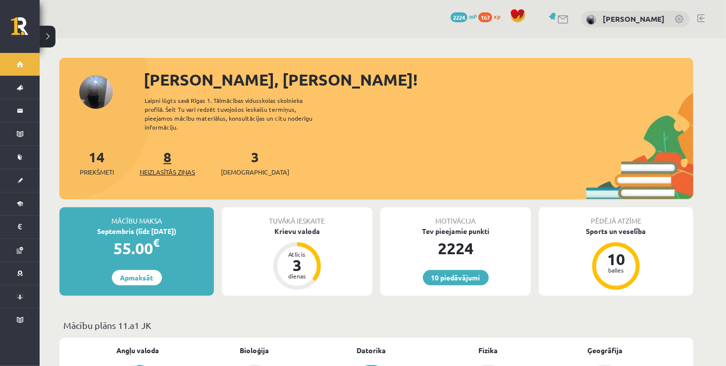
click at [167, 167] on span "Neizlasītās ziņas" at bounding box center [167, 172] width 55 height 10
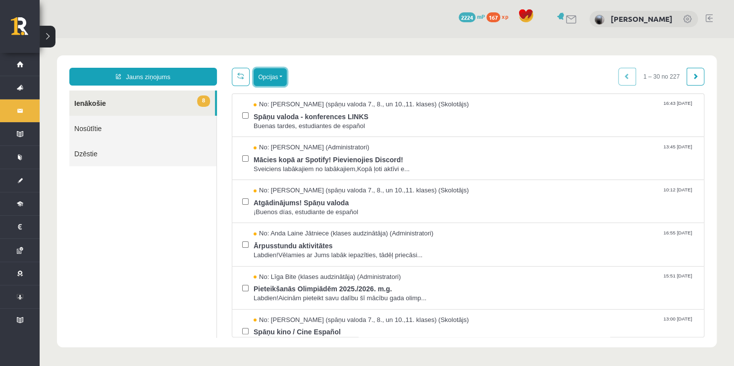
click at [276, 78] on button "Opcijas" at bounding box center [269, 77] width 33 height 18
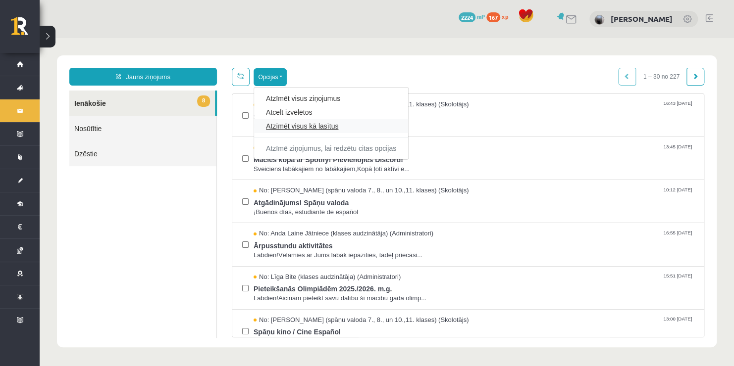
click at [290, 124] on link "Atzīmēt visus kā lasītus" at bounding box center [331, 126] width 130 height 10
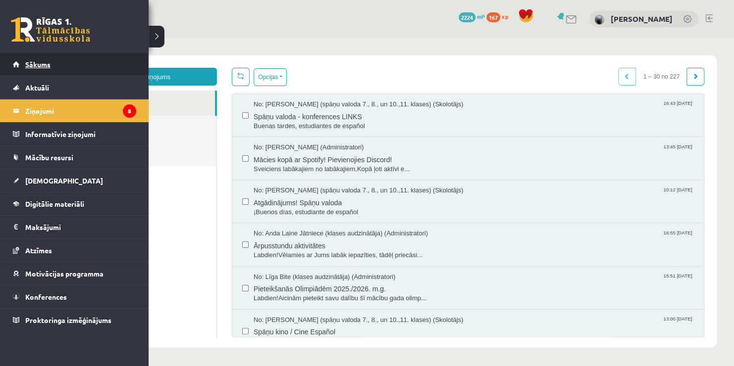
click at [33, 57] on link "Sākums" at bounding box center [74, 64] width 123 height 23
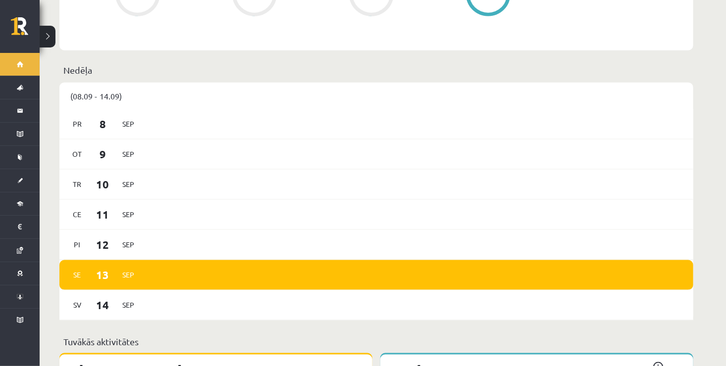
scroll to position [558, 0]
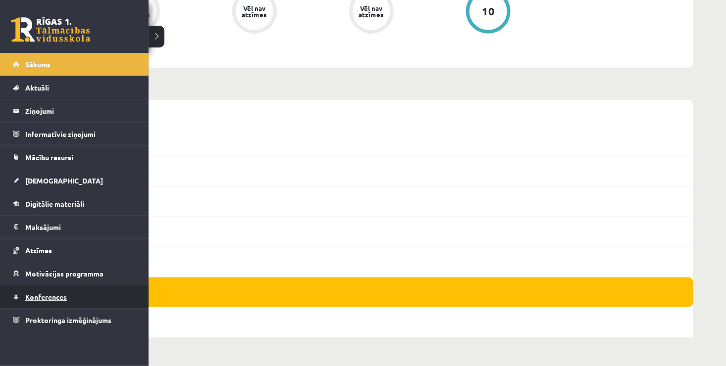
click at [72, 291] on link "Konferences" at bounding box center [74, 297] width 123 height 23
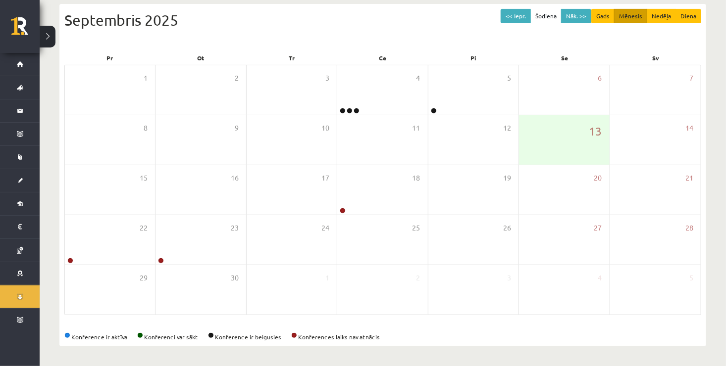
scroll to position [106, 0]
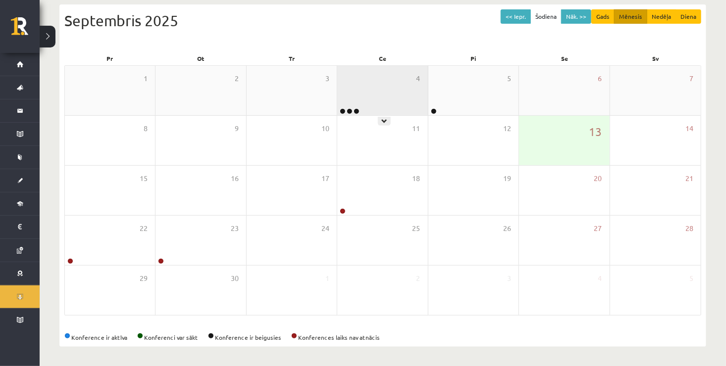
click at [376, 98] on div "4" at bounding box center [382, 90] width 90 height 49
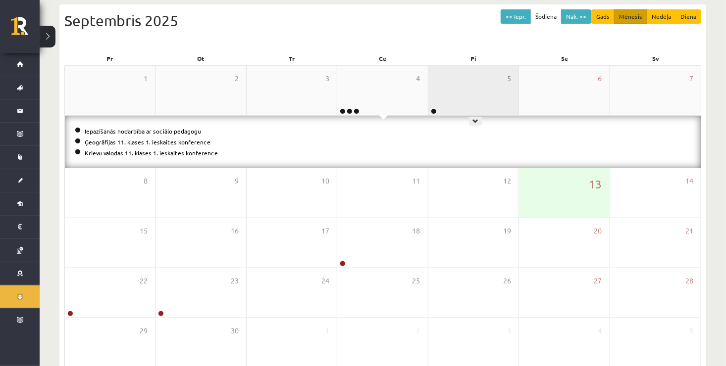
click at [446, 91] on div "5" at bounding box center [473, 90] width 90 height 49
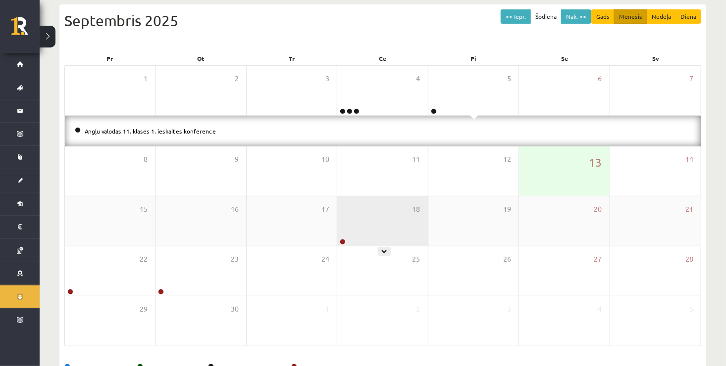
click at [343, 231] on div "18" at bounding box center [382, 220] width 90 height 49
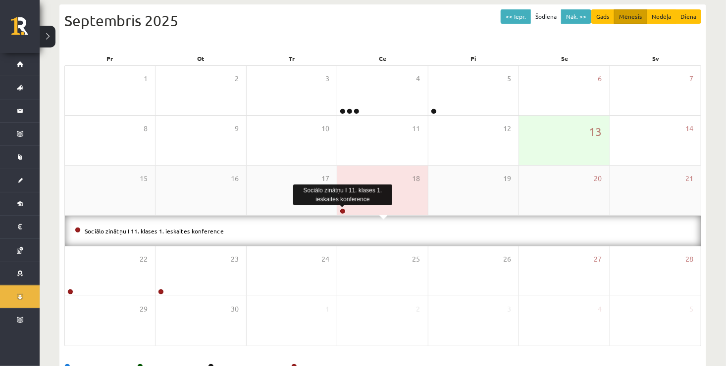
click at [343, 210] on link at bounding box center [343, 211] width 6 height 6
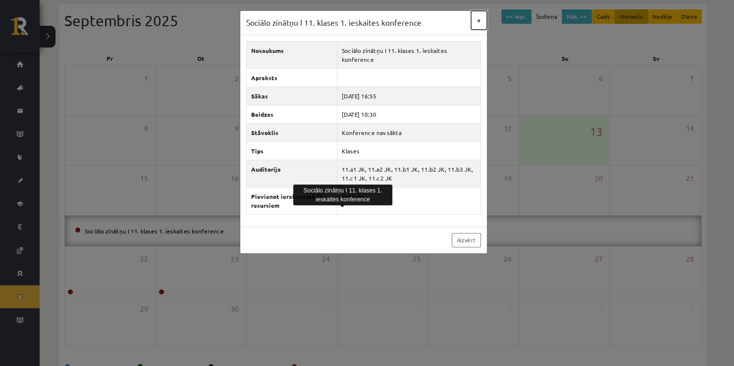
click at [475, 21] on button "×" at bounding box center [479, 20] width 16 height 19
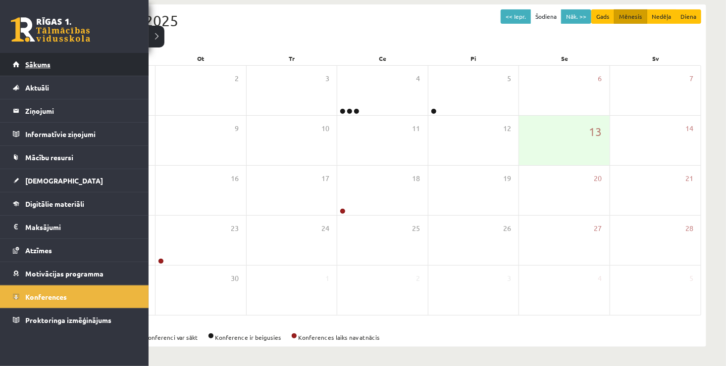
click at [25, 61] on span "Sākums" at bounding box center [37, 64] width 25 height 9
